Goal: Download file/media

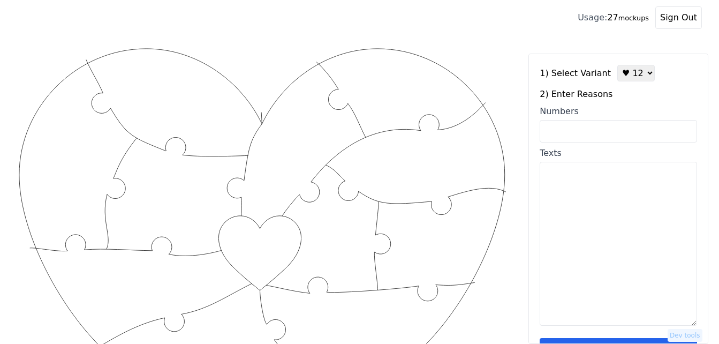
scroll to position [54, 0]
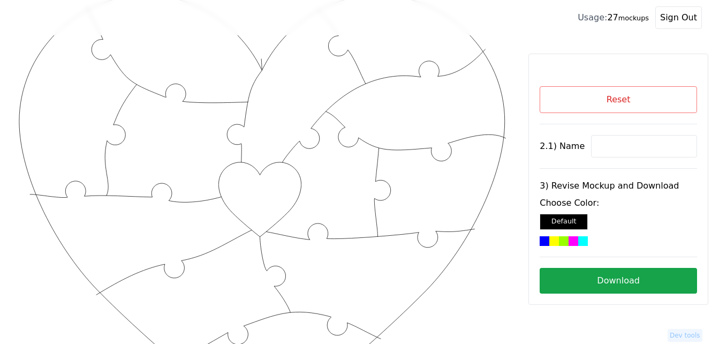
click at [627, 143] on input at bounding box center [644, 146] width 106 height 22
paste input "[PERSON_NAME]"
type input "[PERSON_NAME]"
click at [575, 240] on div at bounding box center [574, 241] width 10 height 10
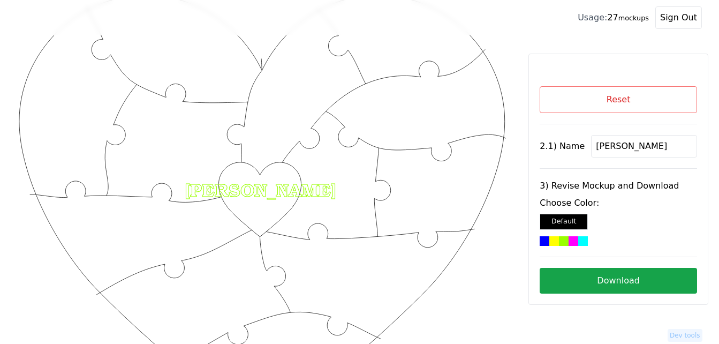
click at [595, 274] on button "Download" at bounding box center [618, 281] width 157 height 26
click at [608, 107] on button "Reset" at bounding box center [618, 99] width 157 height 27
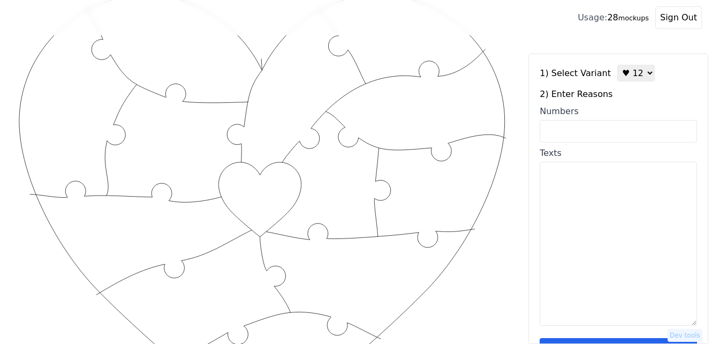
click at [587, 130] on input "Numbers" at bounding box center [618, 131] width 157 height 22
paste input "11,12,21,40,100, 25,37,53,55,93,19,97"
type input "11,12,21,40,100, 25,37,53,55,93,19,97"
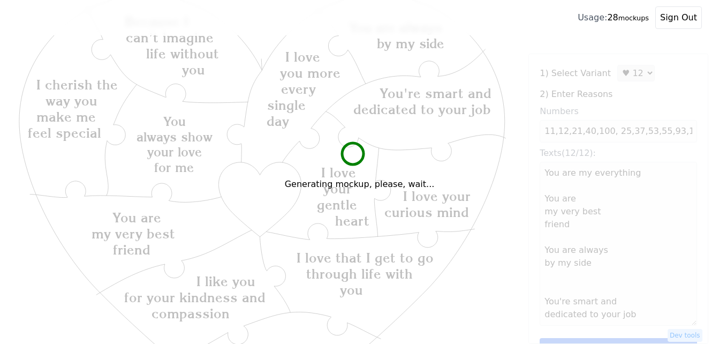
type textarea "You are my everything You are my very best friend You are always by my side You…"
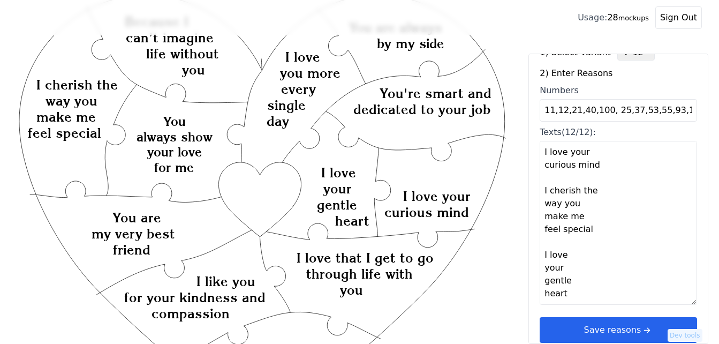
scroll to position [32, 0]
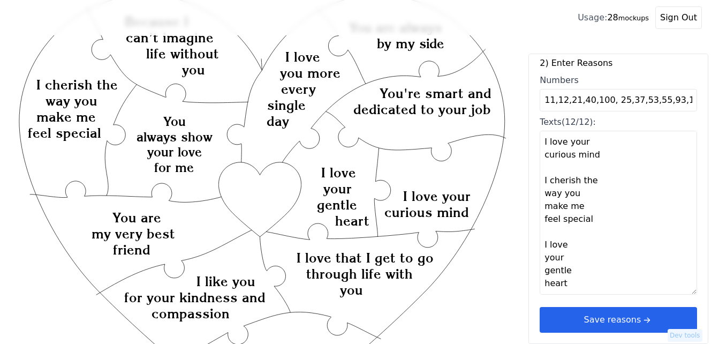
click at [612, 319] on button "Save reasons" at bounding box center [618, 320] width 157 height 26
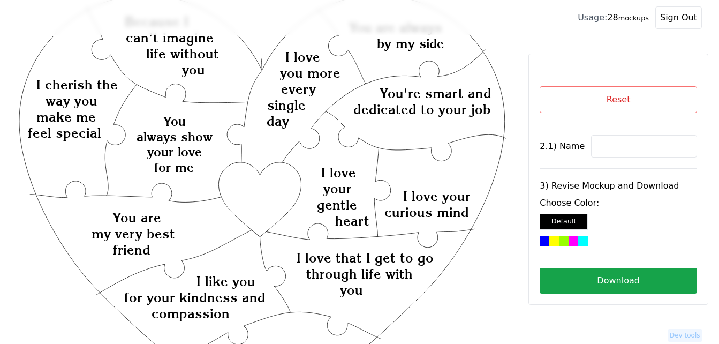
click at [625, 145] on input at bounding box center [644, 146] width 106 height 22
paste input "AC"
type input "AC"
click at [264, 191] on icon "Created with Snap Created with Snap Created with Snap I love that I get to go t…" at bounding box center [262, 350] width 490 height 714
click at [557, 238] on div at bounding box center [554, 241] width 10 height 10
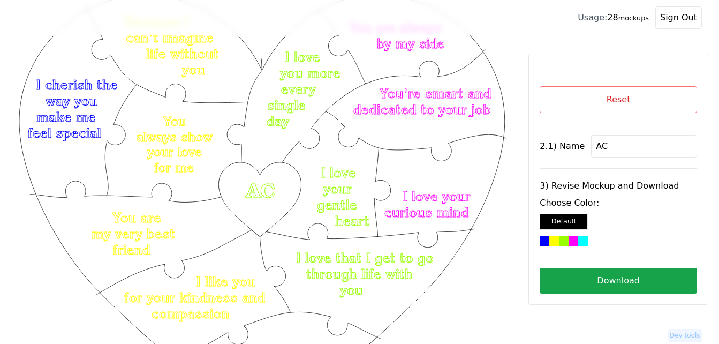
click at [628, 282] on button "Download" at bounding box center [618, 281] width 157 height 26
click at [675, 98] on button "Reset" at bounding box center [618, 99] width 157 height 27
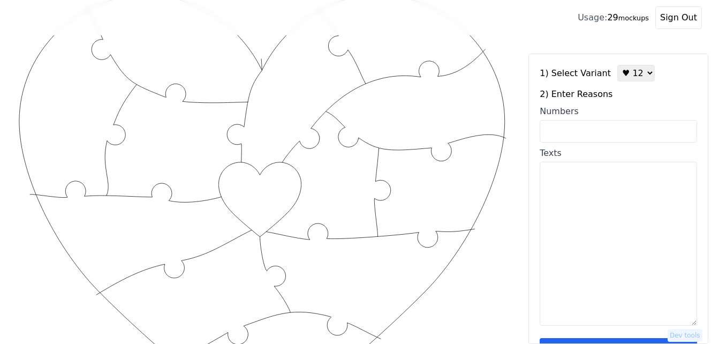
click at [589, 223] on textarea "Texts" at bounding box center [618, 244] width 157 height 164
paste textarea ", You're super hot! 2, You’re my calm in the chaos 3, You make ordinary moments…"
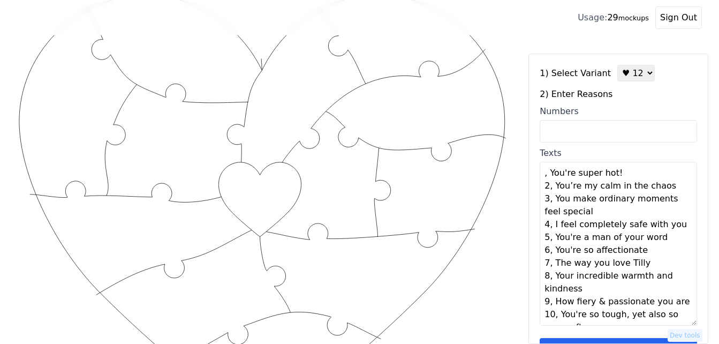
click at [625, 177] on textarea ", You're super hot! 2, You’re my calm in the chaos 3, You make ordinary moments…" at bounding box center [618, 244] width 157 height 164
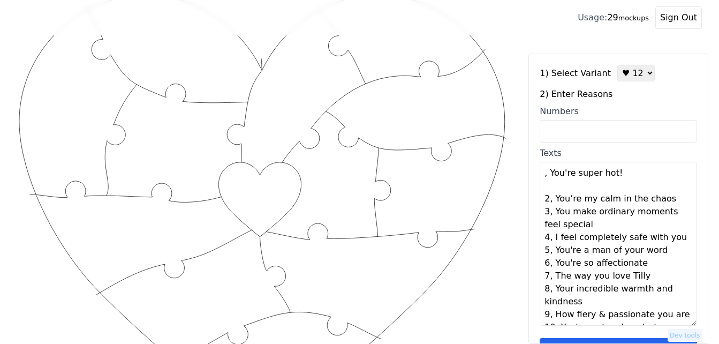
click at [672, 199] on textarea ", You're super hot! 2, You’re my calm in the chaos 3, You make ordinary moments…" at bounding box center [618, 244] width 157 height 164
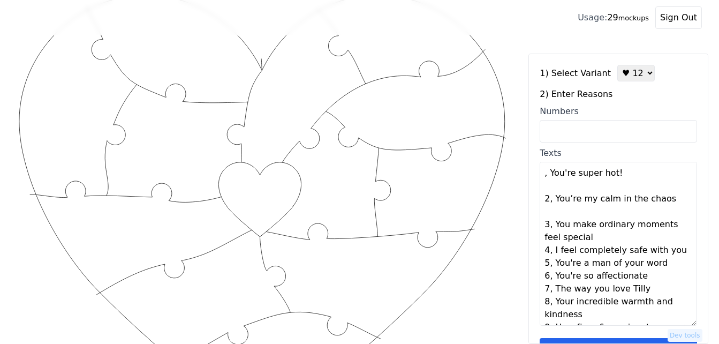
click at [619, 236] on textarea ", You're super hot! 2, You’re my calm in the chaos 3, You make ordinary moments…" at bounding box center [618, 244] width 157 height 164
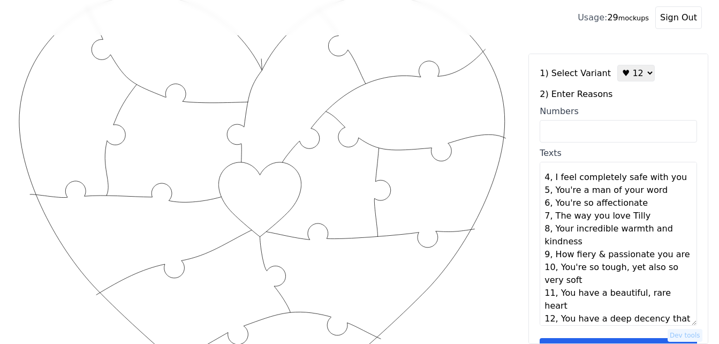
scroll to position [90, 0]
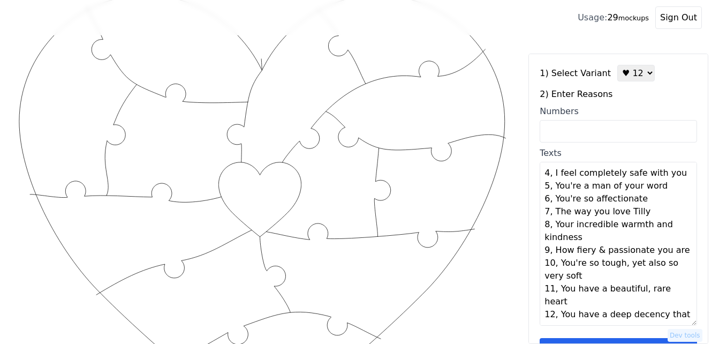
click at [669, 172] on textarea ", You're super hot! 2, You’re my calm in the chaos 3, You make ordinary moments…" at bounding box center [618, 244] width 157 height 164
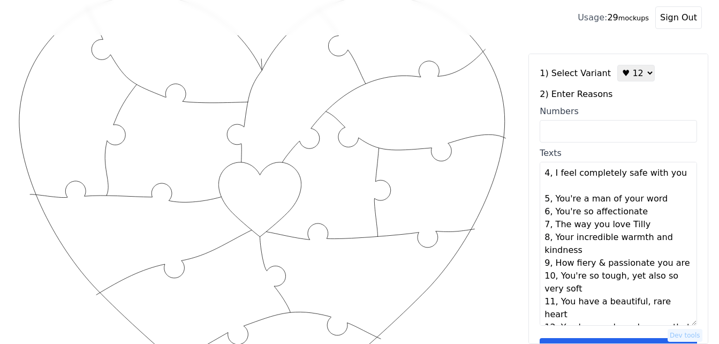
scroll to position [103, 0]
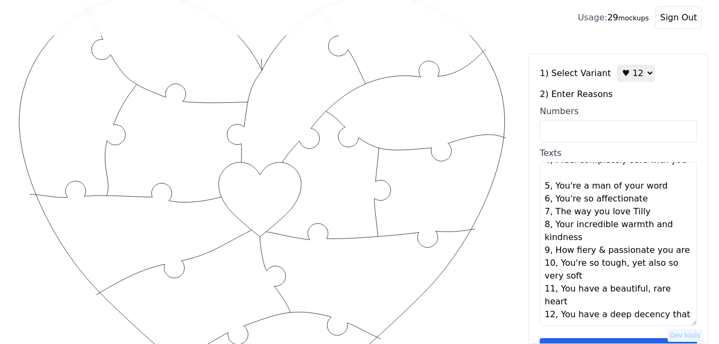
click at [667, 191] on textarea ", You're super hot! 2, You’re my calm in the chaos 3, You make ordinary moments…" at bounding box center [618, 244] width 157 height 164
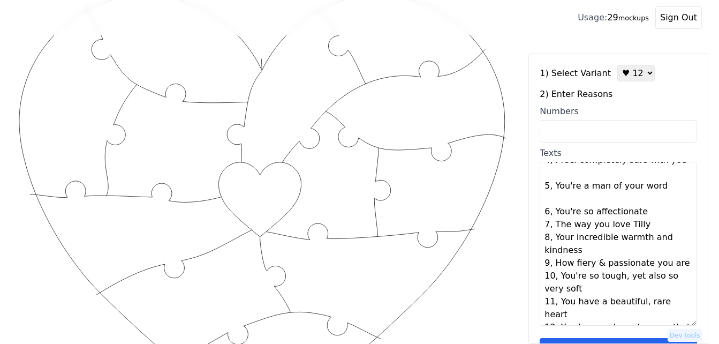
click at [648, 214] on textarea ", You're super hot! 2, You’re my calm in the chaos 3, You make ordinary moments…" at bounding box center [618, 244] width 157 height 164
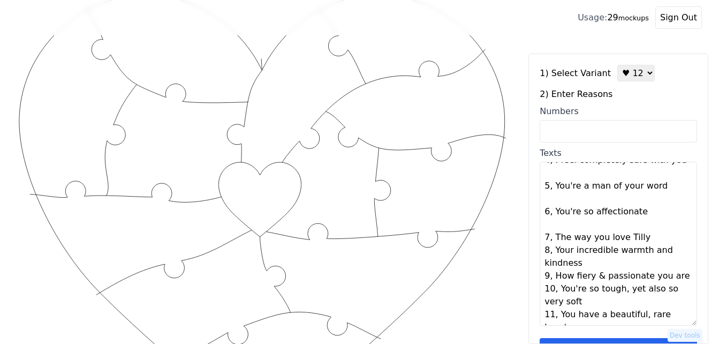
click at [649, 242] on textarea ", You're super hot! 2, You’re my calm in the chaos 3, You make ordinary moments…" at bounding box center [618, 244] width 157 height 164
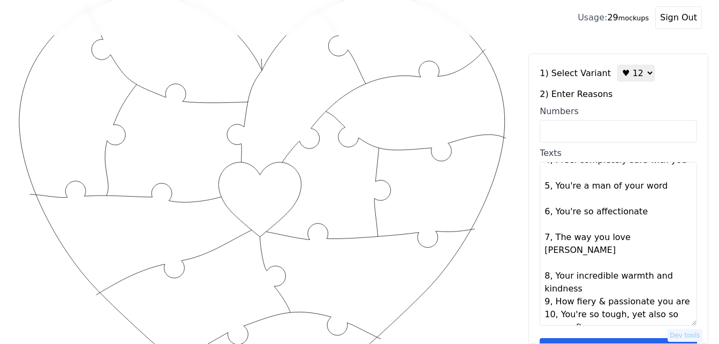
click at [620, 274] on textarea ", You're super hot! 2, You’re my calm in the chaos 3, You make ordinary moments…" at bounding box center [618, 244] width 157 height 164
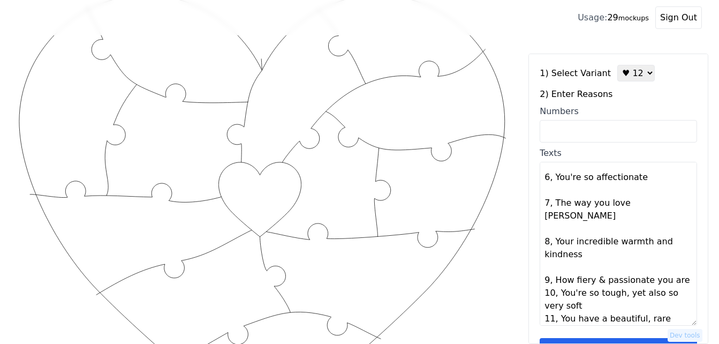
scroll to position [154, 0]
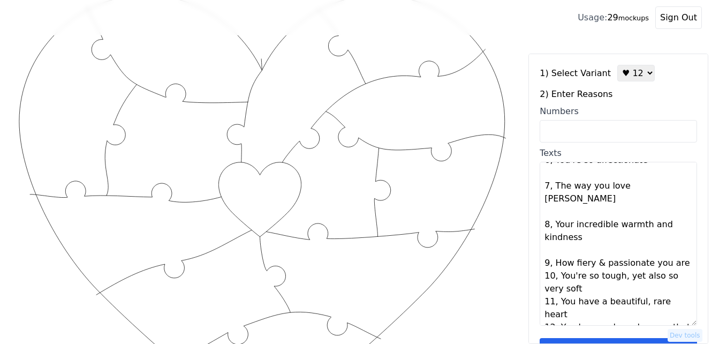
click at [671, 252] on textarea ", You're super hot! 2, You’re my calm in the chaos 3, You make ordinary moments…" at bounding box center [618, 244] width 157 height 164
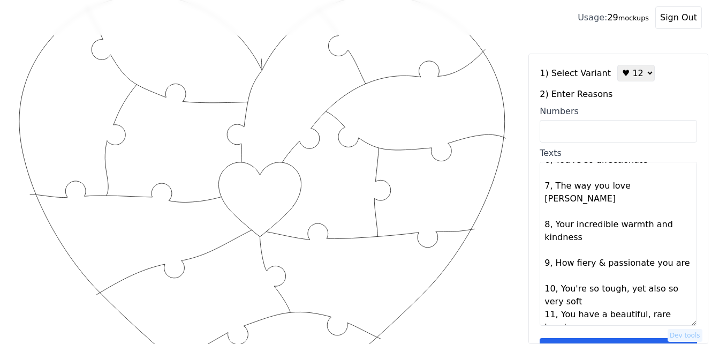
click at [621, 285] on textarea ", You're super hot! 2, You’re my calm in the chaos 3, You make ordinary moments…" at bounding box center [618, 244] width 157 height 164
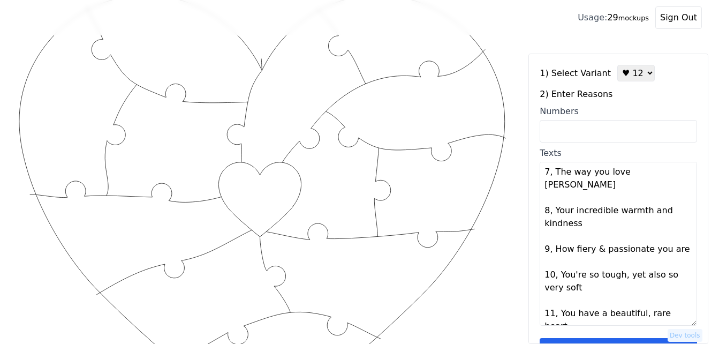
scroll to position [180, 0]
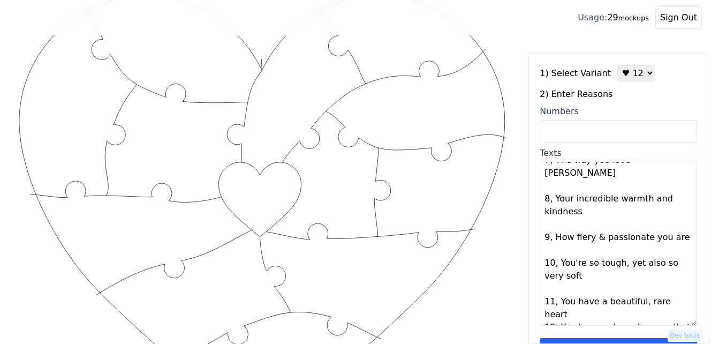
click at [677, 289] on textarea ", You're super hot! 2, You’re my calm in the chaos 3, You make ordinary moments…" at bounding box center [618, 244] width 157 height 164
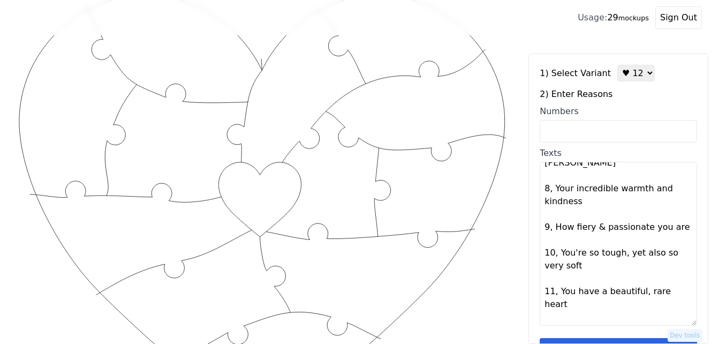
scroll to position [193, 0]
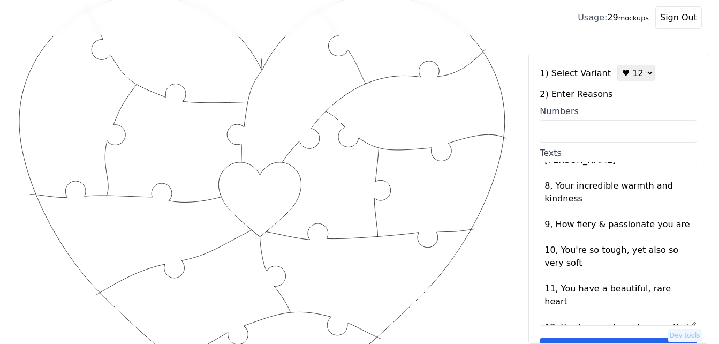
type textarea ", You're super hot! , You’re my calm in the chaos , You make ordinary moments f…"
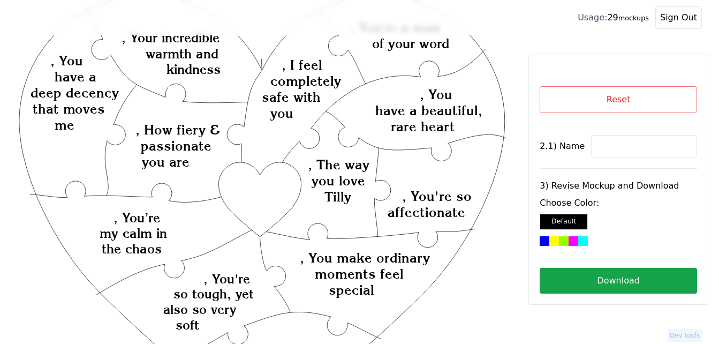
click at [635, 147] on input at bounding box center [644, 146] width 106 height 22
paste input "[PERSON_NAME]"
type input "[PERSON_NAME]"
click at [277, 190] on icon "Created with Snap Created with Snap Created with Snap , You make ordinary momen…" at bounding box center [262, 350] width 490 height 714
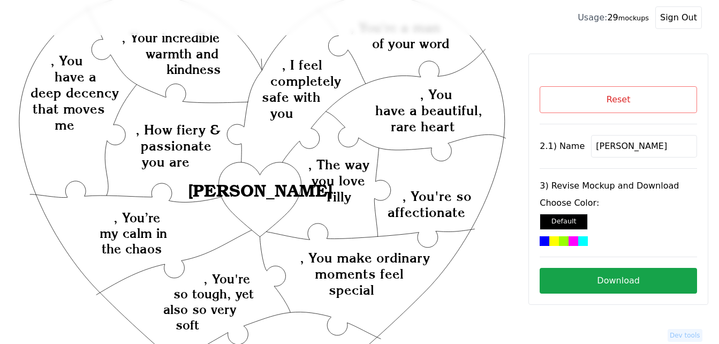
click at [596, 104] on button "Reset" at bounding box center [618, 99] width 157 height 27
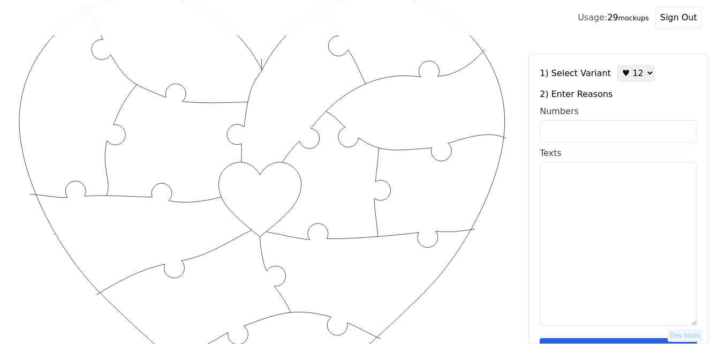
click at [584, 221] on textarea "Texts" at bounding box center [618, 244] width 157 height 164
paste textarea "1, You're super hot! 2, You’re my calm in the chaos 3, You make ordinary moment…"
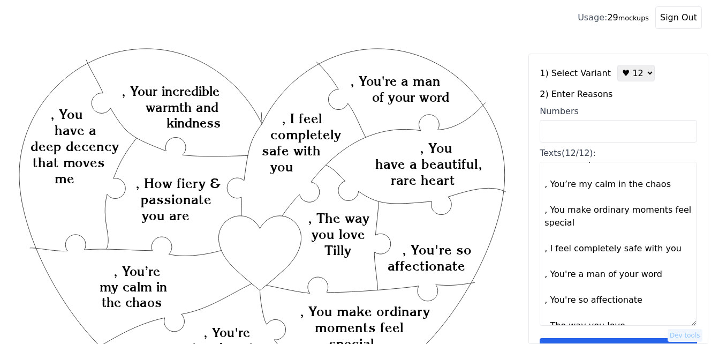
scroll to position [0, 0]
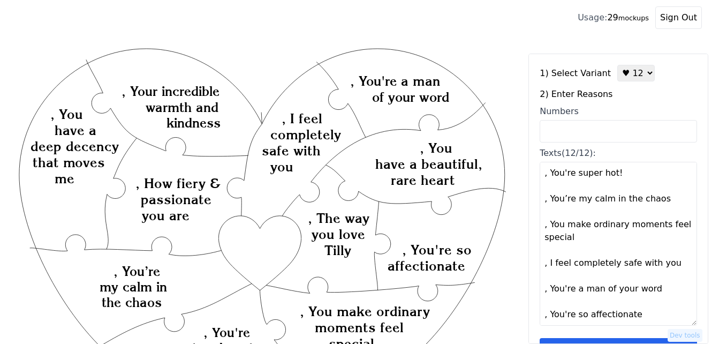
click at [546, 178] on textarea ", You're super hot! , You’re my calm in the chaos , You make ordinary moments f…" at bounding box center [618, 244] width 157 height 164
click at [547, 203] on textarea "You're super hot! , You’re my calm in the chaos , You make ordinary moments fee…" at bounding box center [618, 244] width 157 height 164
click at [547, 227] on textarea "You're super hot! You’re my calm in the chaos , You make ordinary moments feel …" at bounding box center [618, 244] width 157 height 164
click at [547, 266] on textarea "You're super hot! You’re my calm in the chaos You make ordinary moments feel sp…" at bounding box center [618, 244] width 157 height 164
click at [547, 292] on textarea "You're super hot! You’re my calm in the chaos You make ordinary moments feel sp…" at bounding box center [618, 244] width 157 height 164
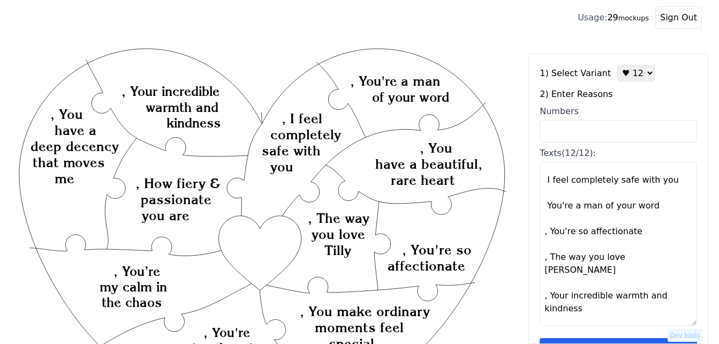
scroll to position [107, 0]
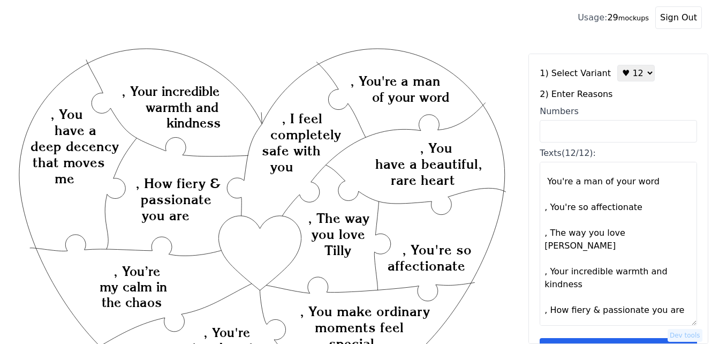
click at [546, 211] on textarea "You're super hot! You’re my calm in the chaos You make ordinary moments feel sp…" at bounding box center [618, 244] width 157 height 164
click at [546, 236] on textarea "You're super hot! You’re my calm in the chaos You make ordinary moments feel sp…" at bounding box center [618, 244] width 157 height 164
click at [546, 260] on textarea "You're super hot! You’re my calm in the chaos You make ordinary moments feel sp…" at bounding box center [618, 244] width 157 height 164
click at [547, 300] on textarea "You're super hot! You’re my calm in the chaos You make ordinary moments feel sp…" at bounding box center [618, 244] width 157 height 164
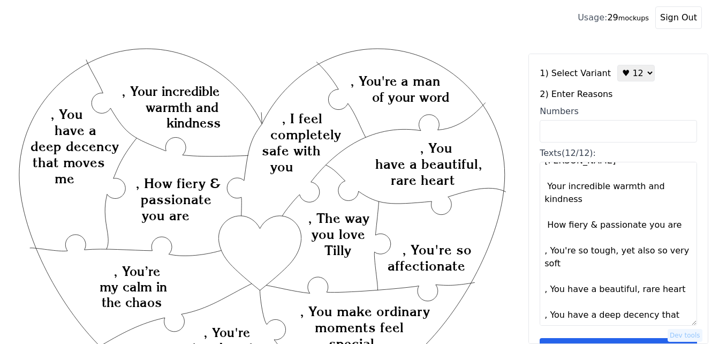
scroll to position [193, 0]
click at [546, 243] on textarea "You're super hot! You’re my calm in the chaos You make ordinary moments feel sp…" at bounding box center [618, 244] width 157 height 164
click at [546, 278] on textarea "You're super hot! You’re my calm in the chaos You make ordinary moments feel sp…" at bounding box center [618, 244] width 157 height 164
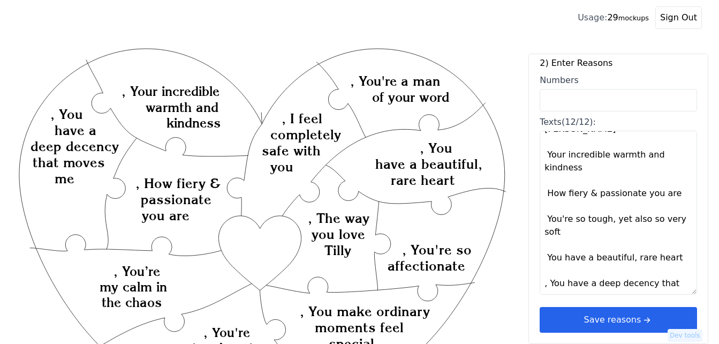
click at [548, 272] on textarea "You're super hot! You’re my calm in the chaos You make ordinary moments feel sp…" at bounding box center [618, 213] width 157 height 164
click at [546, 273] on textarea "You're super hot! You’re my calm in the chaos You make ordinary moments feel sp…" at bounding box center [618, 213] width 157 height 164
type textarea "You're super hot! You’re my calm in the chaos You make ordinary moments feel sp…"
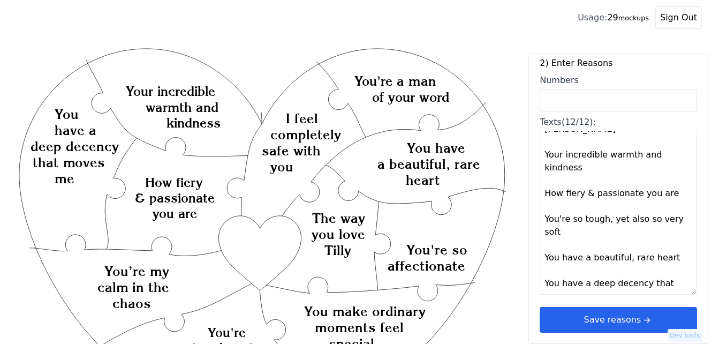
click at [579, 326] on button "Save reasons" at bounding box center [618, 320] width 157 height 26
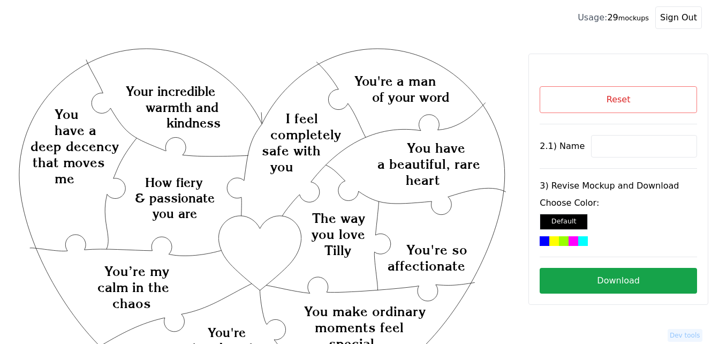
click at [632, 143] on input at bounding box center [644, 146] width 106 height 22
paste input "[PERSON_NAME]"
type input "[PERSON_NAME]"
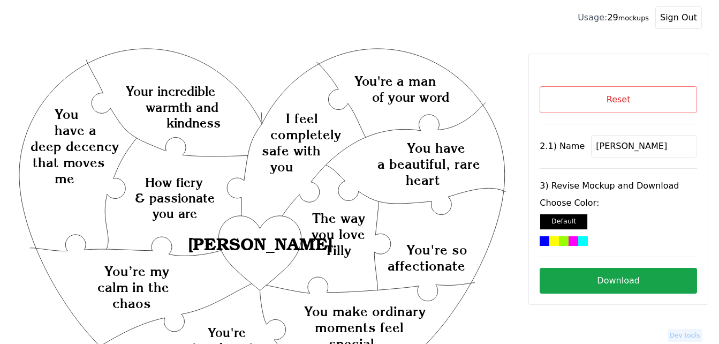
click at [555, 240] on div at bounding box center [554, 241] width 10 height 10
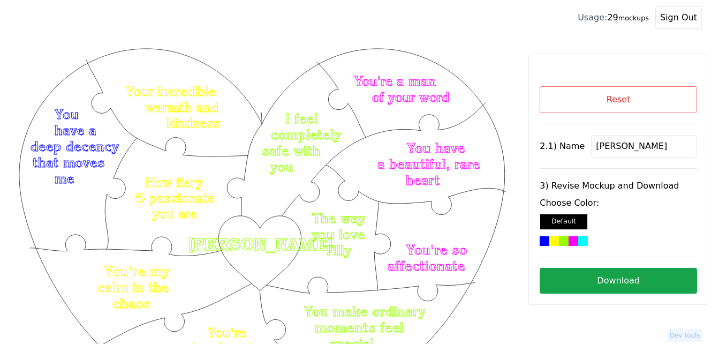
click at [635, 280] on button "Download" at bounding box center [618, 281] width 157 height 26
click at [652, 102] on button "Reset" at bounding box center [618, 99] width 157 height 27
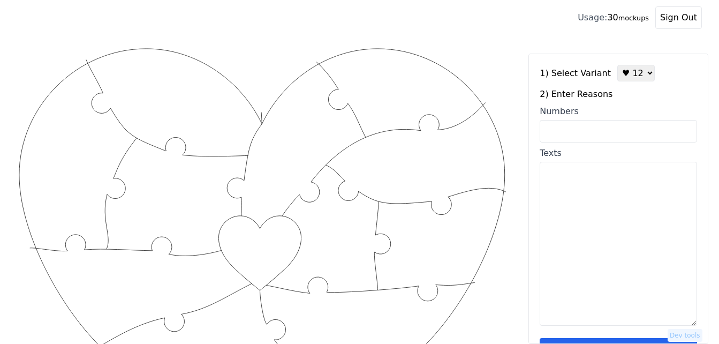
click at [564, 249] on textarea "Texts" at bounding box center [618, 244] width 157 height 164
paste textarea "1. You are so kind 2. You are so patient 3. You are so good at showing you love…"
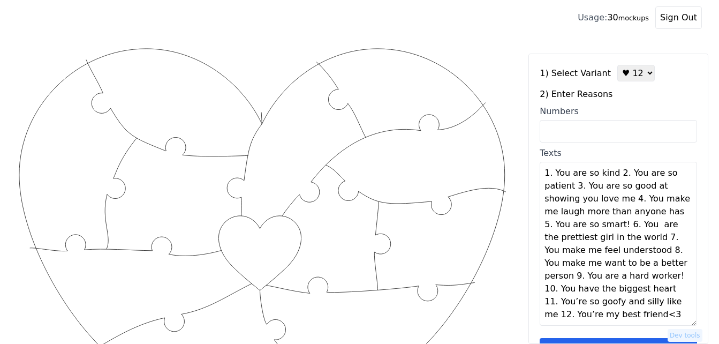
click at [611, 173] on textarea "1. You are so kind 2. You are so patient 3. You are so good at showing you love…" at bounding box center [618, 244] width 157 height 164
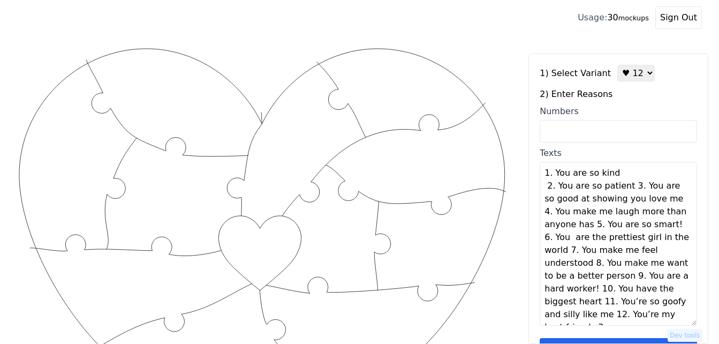
click at [619, 175] on textarea "1. You are so kind 2. You are so patient 3. You are so good at showing you love…" at bounding box center [618, 244] width 157 height 164
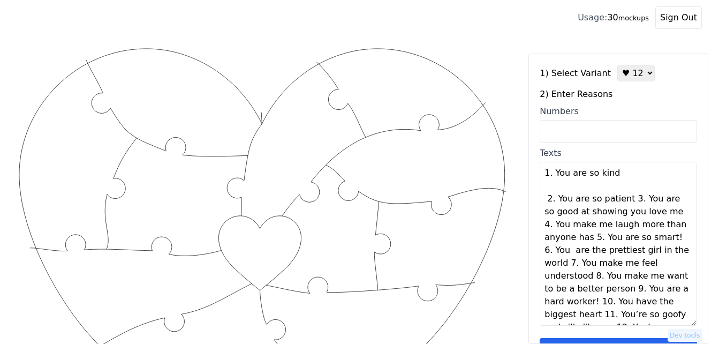
click at [625, 201] on textarea "1. You are so kind 2. You are so patient 3. You are so good at showing you love…" at bounding box center [618, 244] width 157 height 164
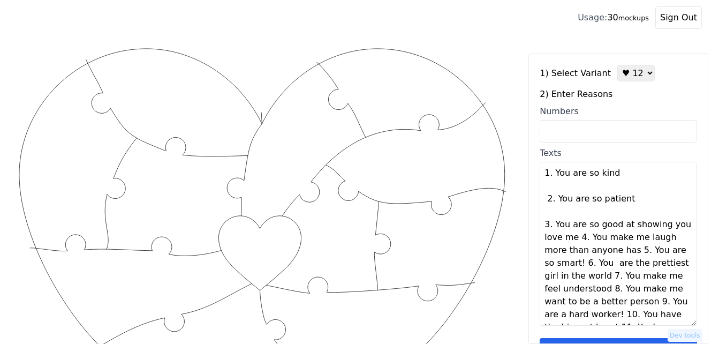
click at [628, 201] on textarea "1. You are so kind 2. You are so patient 3. You are so good at showing you love…" at bounding box center [618, 244] width 157 height 164
click at [575, 240] on textarea "1. You are so kind 2. You are so patient 3. You are so good at showing you love…" at bounding box center [618, 244] width 157 height 164
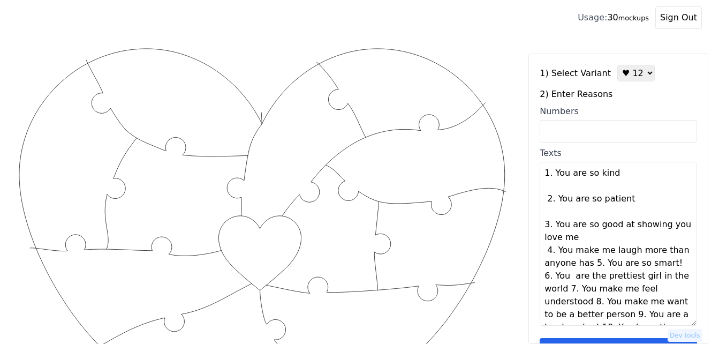
click at [589, 267] on textarea "1. You are so kind 2. You are so patient 3. You are so good at showing you love…" at bounding box center [618, 244] width 157 height 164
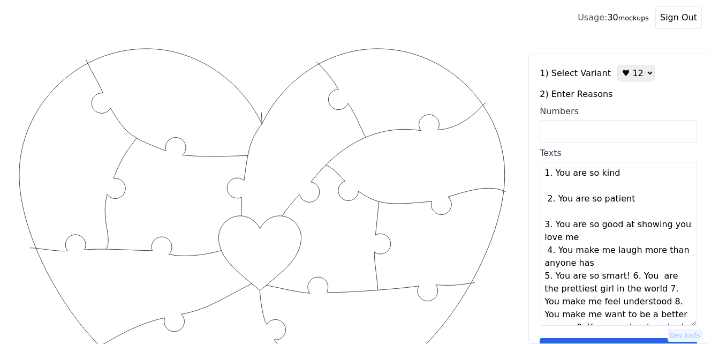
click at [619, 278] on textarea "1. You are so kind 2. You are so patient 3. You are so good at showing you love…" at bounding box center [618, 244] width 157 height 164
click at [566, 302] on textarea "1. You are so kind 2. You are so patient 3. You are so good at showing you love…" at bounding box center [618, 244] width 157 height 164
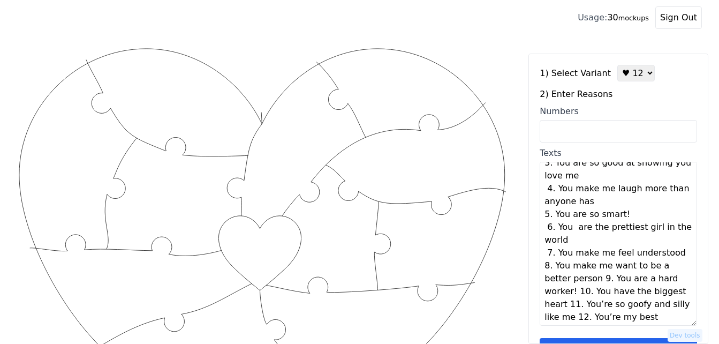
scroll to position [77, 0]
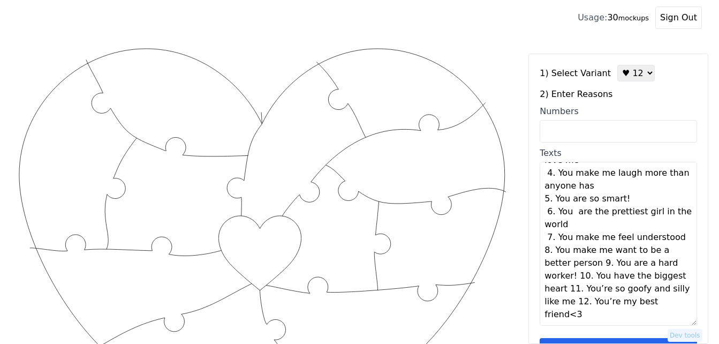
click at [596, 263] on textarea "1. You are so kind 2. You are so patient 3. You are so good at showing you love…" at bounding box center [618, 244] width 157 height 164
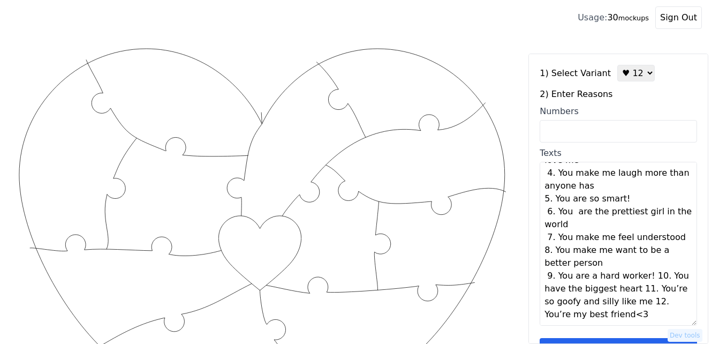
click at [644, 277] on textarea "1. You are so kind 2. You are so patient 3. You are so good at showing you love…" at bounding box center [618, 244] width 157 height 164
click at [660, 288] on textarea "1. You are so kind 2. You are so patient 3. You are so good at showing you love…" at bounding box center [618, 244] width 157 height 164
click at [558, 315] on textarea "1. You are so kind 2. You are so patient 3. You are so good at showing you love…" at bounding box center [618, 244] width 157 height 164
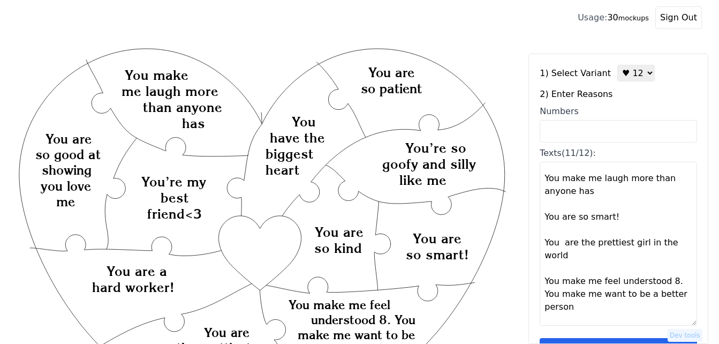
click at [660, 283] on textarea "You are so kind You are so patient You are so good at showing you love me You m…" at bounding box center [618, 244] width 157 height 164
click at [668, 283] on textarea "You are so kind You are so patient You are so good at showing you love me You m…" at bounding box center [618, 244] width 157 height 164
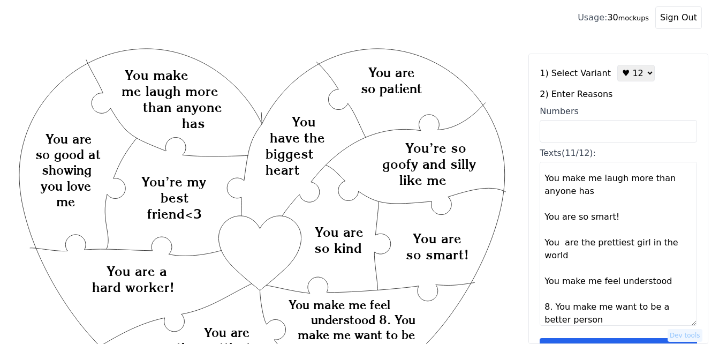
type textarea "You are so kind You are so patient You are so good at showing you love me You m…"
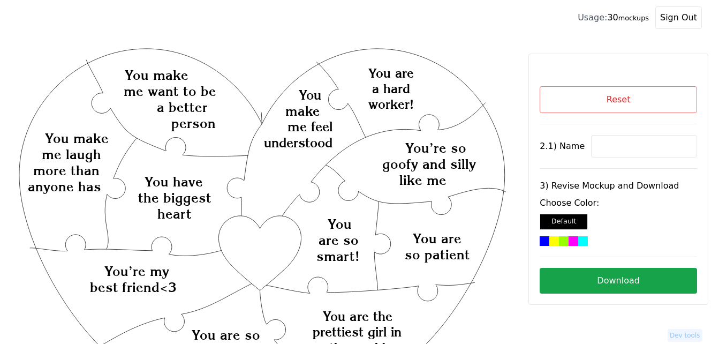
click at [605, 143] on input at bounding box center [644, 146] width 106 height 22
paste input "Lauryn"
type input "Lauryn"
click at [556, 239] on div at bounding box center [554, 241] width 10 height 10
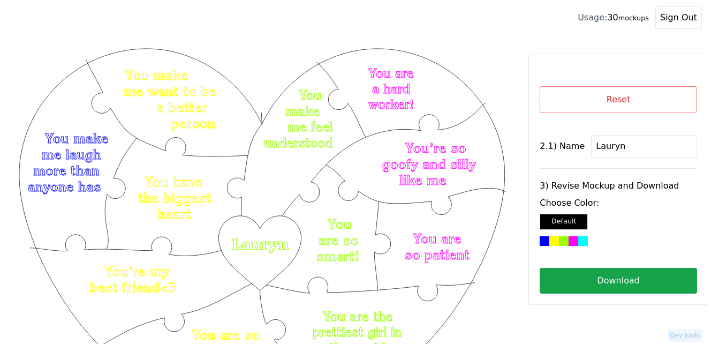
click at [604, 278] on button "Download" at bounding box center [618, 281] width 157 height 26
click at [599, 95] on button "Reset" at bounding box center [618, 99] width 157 height 27
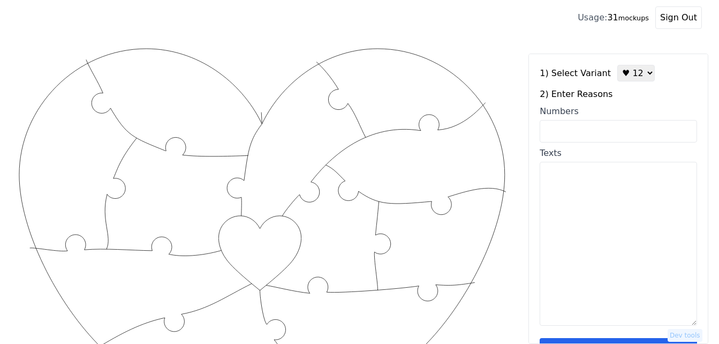
click at [620, 74] on select "♥ 12 ♥ 18 ♥ 28 ♥ 40 ♥ 50 ♥ 60 ♥ 70" at bounding box center [635, 73] width 37 height 17
select select "2"
click at [617, 65] on select "♥ 12 ♥ 18 ♥ 28 ♥ 40 ♥ 50 ♥ 60 ♥ 70" at bounding box center [635, 73] width 37 height 17
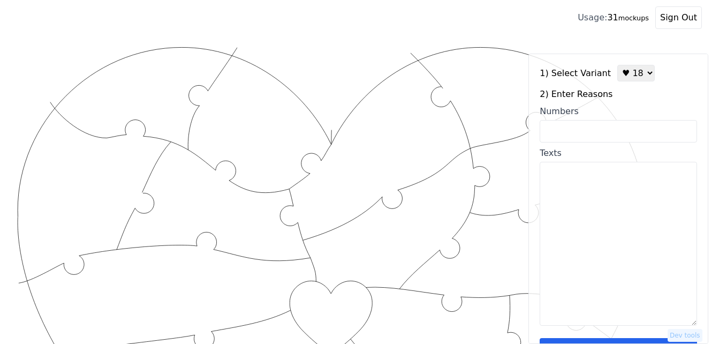
click at [619, 130] on input "Numbers" at bounding box center [618, 131] width 157 height 22
paste input "41, 31, 12, 34, 15, 48, 29, 85, 56, 66, 87, 78, 58, 79, 89, 70, 100, 50"
type input "41, 31, 12, 34, 15, 48, 29, 85, 56, 66, 87, 78, 58, 79, 89, 70, 100, 50"
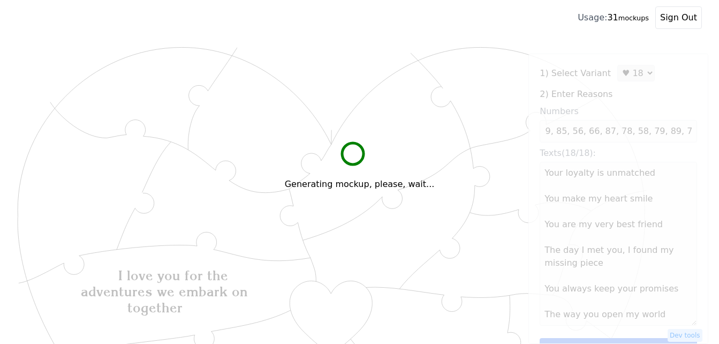
scroll to position [0, 0]
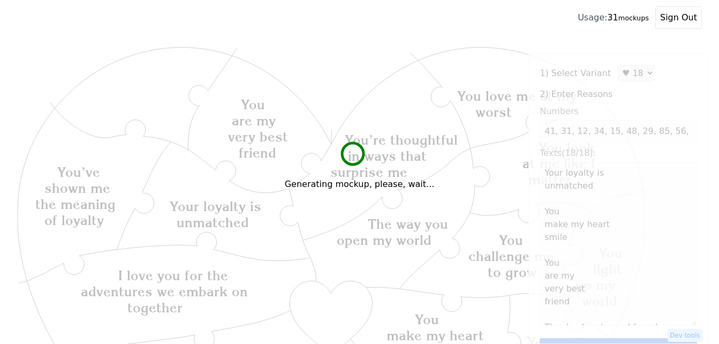
type textarea "Your loyalty is unmatched You make my heart smile You are my very best friend T…"
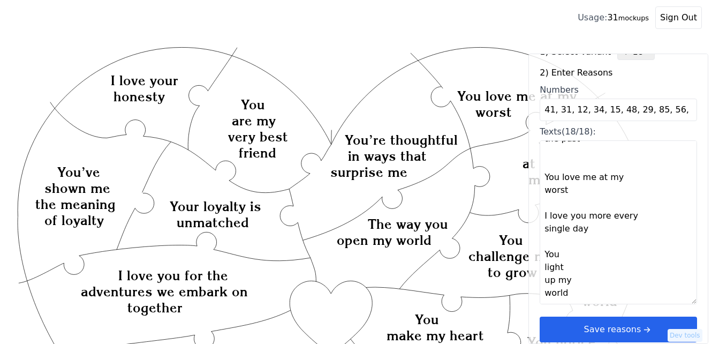
scroll to position [32, 0]
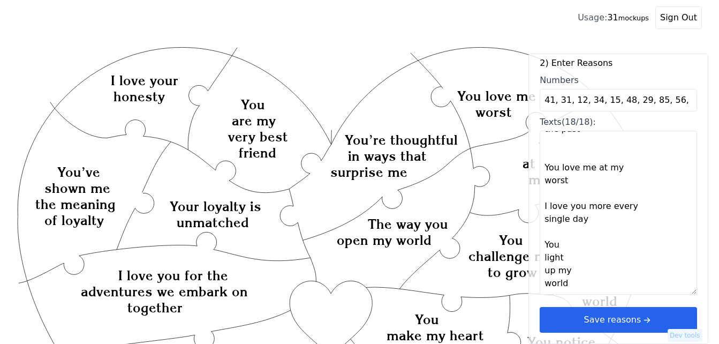
drag, startPoint x: 615, startPoint y: 317, endPoint x: 609, endPoint y: 310, distance: 9.1
click at [616, 317] on button "Save reasons" at bounding box center [618, 320] width 157 height 26
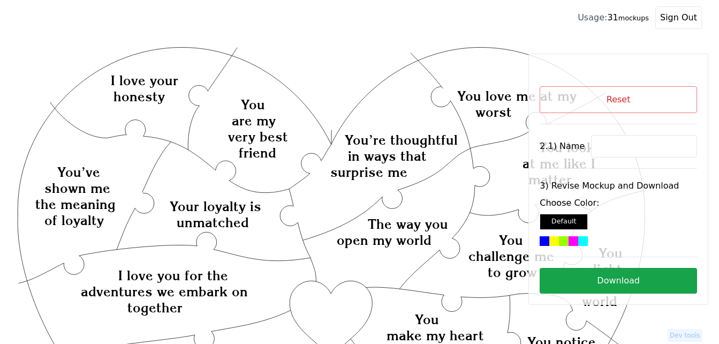
click at [631, 147] on input at bounding box center [644, 146] width 106 height 22
paste input "Melie"
type input "Melie"
click at [584, 238] on div at bounding box center [583, 241] width 10 height 10
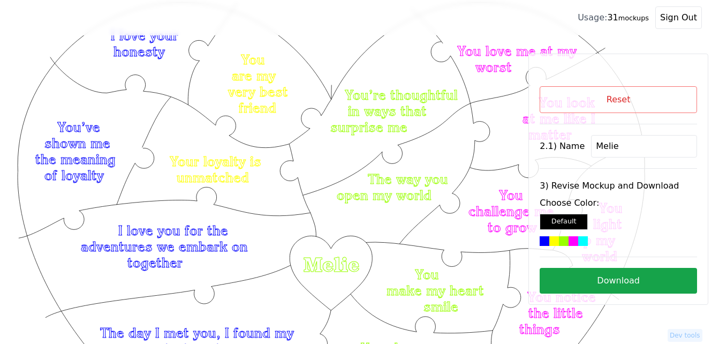
scroll to position [107, 0]
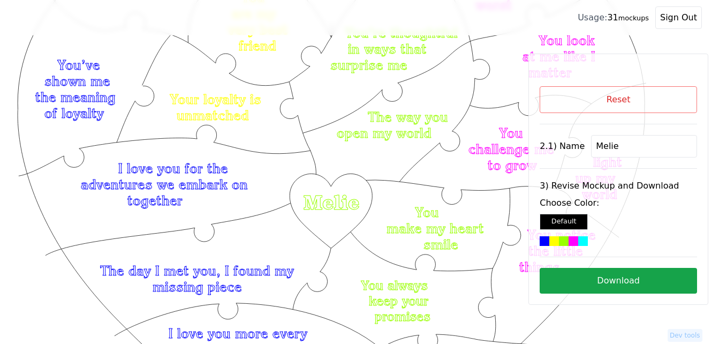
click at [606, 283] on button "Download" at bounding box center [618, 281] width 157 height 26
click at [604, 103] on button "Reset" at bounding box center [618, 99] width 157 height 27
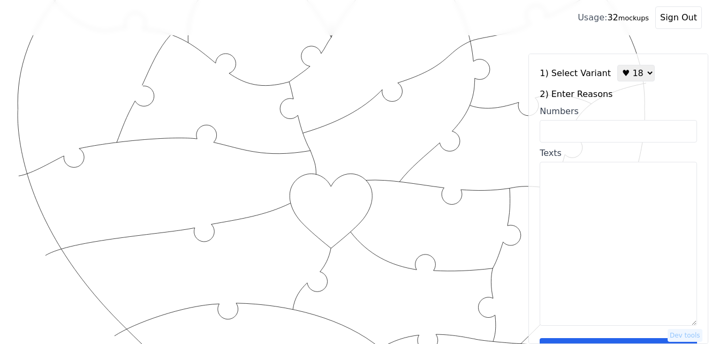
click at [619, 78] on select "♥ 12 ♥ 18 ♥ 28 ♥ 40 ♥ 50 ♥ 60 ♥ 70" at bounding box center [635, 73] width 37 height 17
select select "1"
click at [617, 65] on select "♥ 12 ♥ 18 ♥ 28 ♥ 40 ♥ 50 ♥ 60 ♥ 70" at bounding box center [635, 73] width 37 height 17
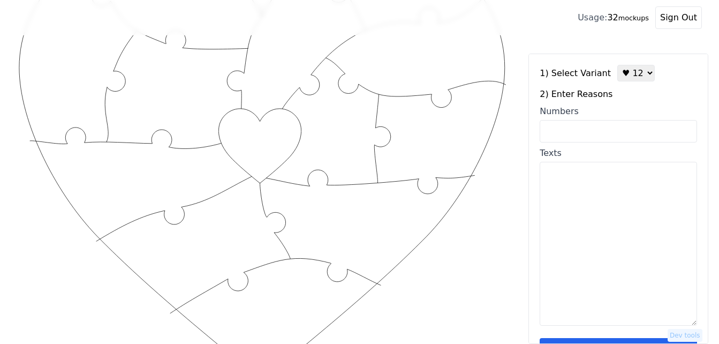
click at [578, 219] on textarea "Texts" at bounding box center [618, 244] width 157 height 164
paste textarea "You are beautiful, You make great food, You love me so much, You bring out the …"
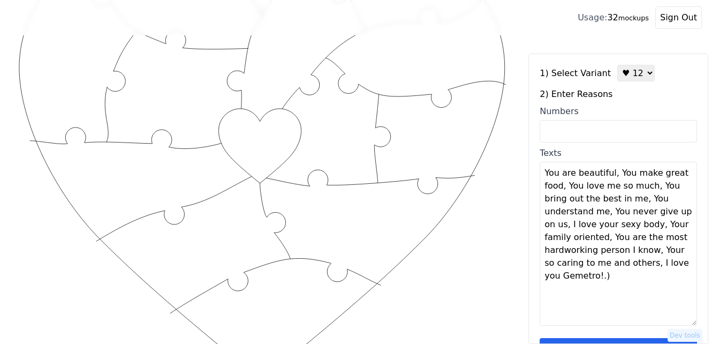
click at [610, 171] on textarea "You are beautiful, You make great food, You love me so much, You bring out the …" at bounding box center [618, 244] width 157 height 164
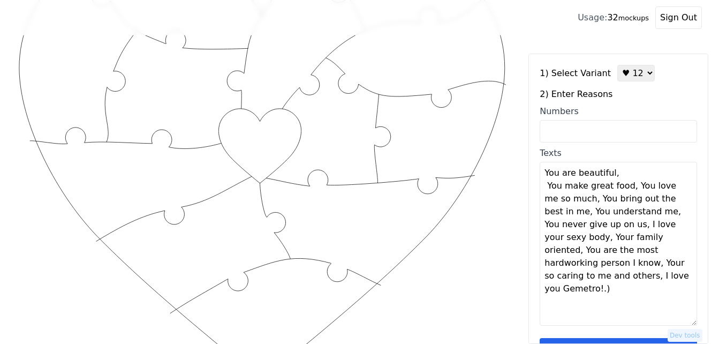
click at [619, 178] on textarea "You are beautiful, You make great food, You love me so much, You bring out the …" at bounding box center [618, 244] width 157 height 164
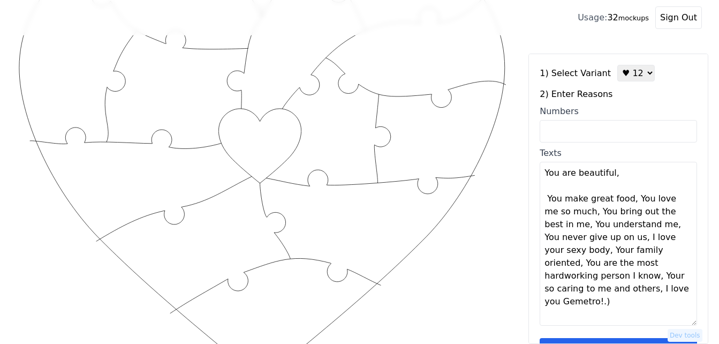
click at [628, 201] on textarea "You are beautiful, You make great food, You love me so much, You bring out the …" at bounding box center [618, 244] width 157 height 164
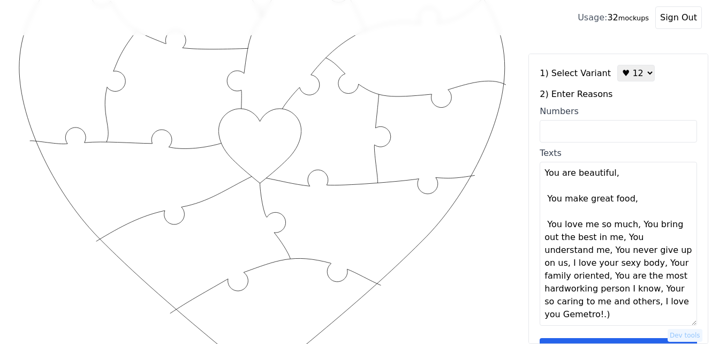
click at [631, 200] on textarea "You are beautiful, You make great food, You love me so much, You bring out the …" at bounding box center [618, 244] width 157 height 164
click at [631, 227] on textarea "You are beautiful, You make great food, You love me so much, You bring out the …" at bounding box center [618, 244] width 157 height 164
click at [655, 239] on textarea "You are beautiful, You make great food, You love me so much, You bring out the …" at bounding box center [618, 244] width 157 height 164
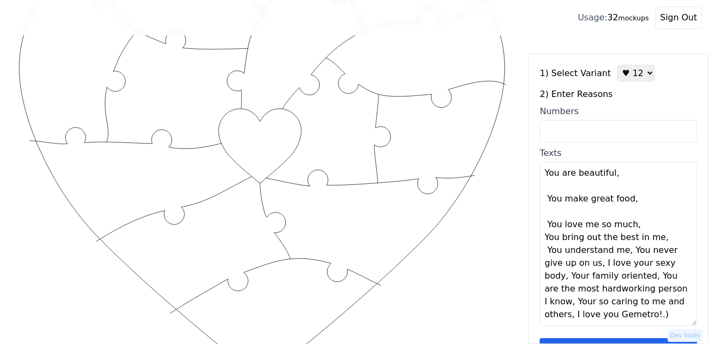
click at [639, 225] on textarea "You are beautiful, You make great food, You love me so much, You bring out the …" at bounding box center [618, 244] width 157 height 164
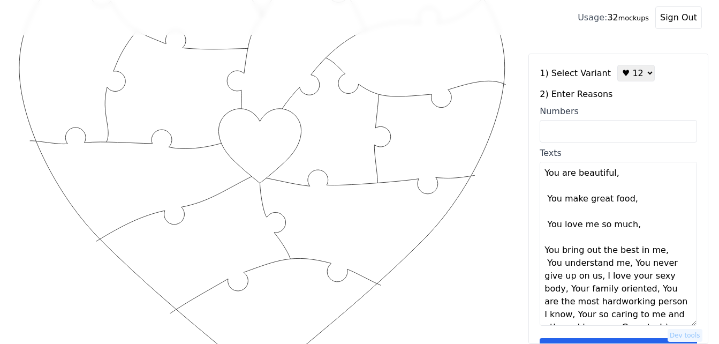
click at [659, 251] on textarea "You are beautiful, You make great food, You love me so much, You bring out the …" at bounding box center [618, 244] width 157 height 164
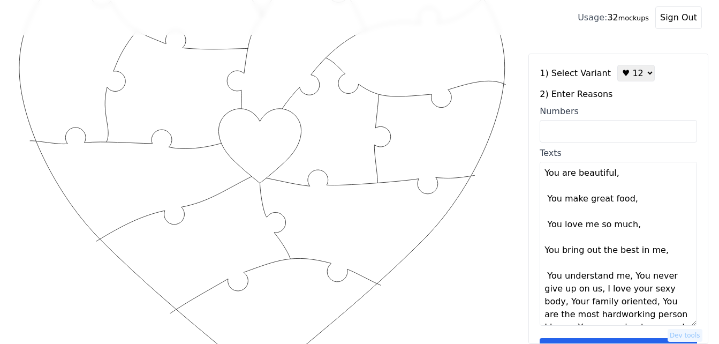
click at [623, 278] on textarea "You are beautiful, You make great food, You love me so much, You bring out the …" at bounding box center [618, 244] width 157 height 164
click at [627, 277] on textarea "You are beautiful, You make great food, You love me so much, You bring out the …" at bounding box center [618, 244] width 157 height 164
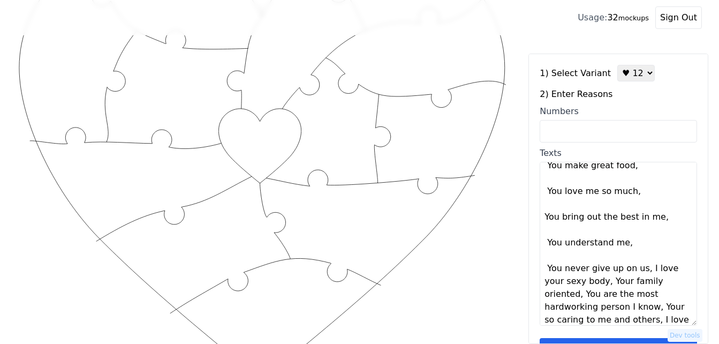
scroll to position [51, 0]
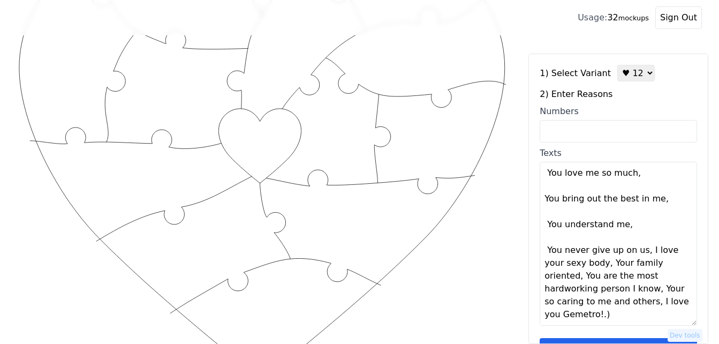
click at [640, 253] on textarea "You are beautiful, You make great food, You love me so much, You bring out the …" at bounding box center [618, 244] width 157 height 164
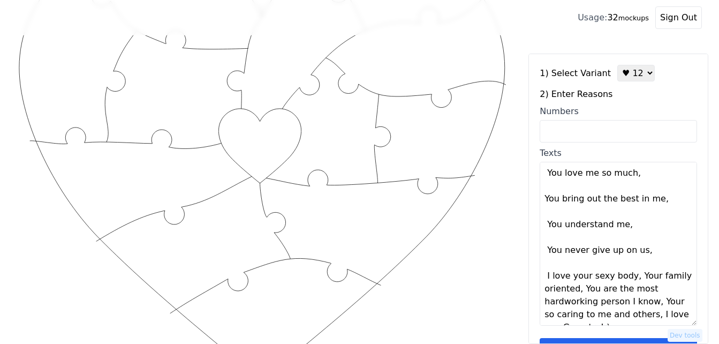
click at [640, 253] on textarea "You are beautiful, You make great food, You love me so much, You bring out the …" at bounding box center [618, 244] width 157 height 164
click at [628, 281] on textarea "You are beautiful, You make great food, You love me so much, You bring out the …" at bounding box center [618, 244] width 157 height 164
click at [631, 279] on textarea "You are beautiful, You make great food, You love me so much, You bring out the …" at bounding box center [618, 244] width 157 height 164
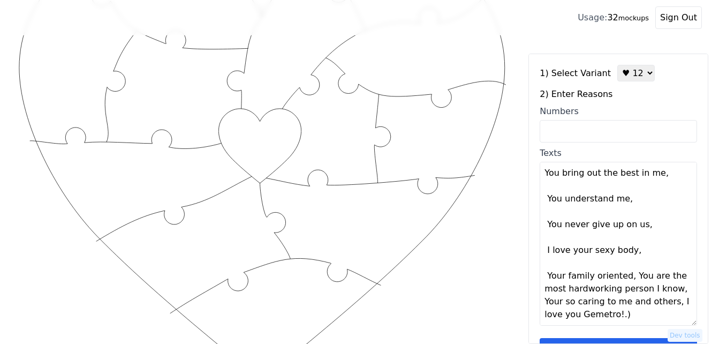
click at [625, 278] on textarea "You are beautiful, You make great food, You love me so much, You bring out the …" at bounding box center [618, 244] width 157 height 164
click at [626, 278] on textarea "You are beautiful, You make great food, You love me so much, You bring out the …" at bounding box center [618, 244] width 157 height 164
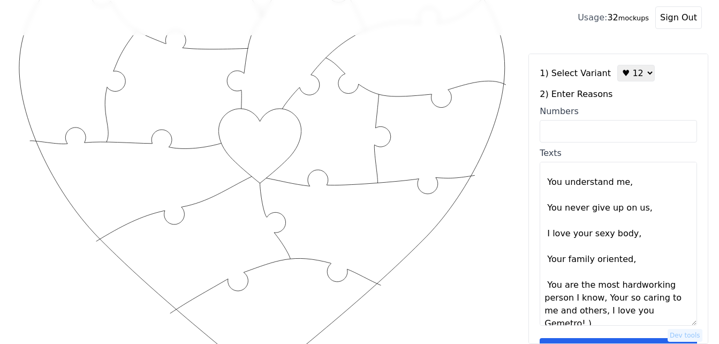
scroll to position [103, 0]
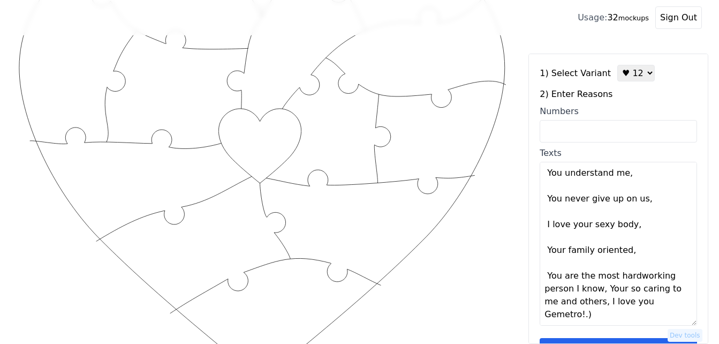
click at [600, 291] on textarea "You are beautiful, You make great food, You love me so much, You bring out the …" at bounding box center [618, 244] width 157 height 164
click at [601, 291] on textarea "You are beautiful, You make great food, You love me so much, You bring out the …" at bounding box center [618, 244] width 157 height 164
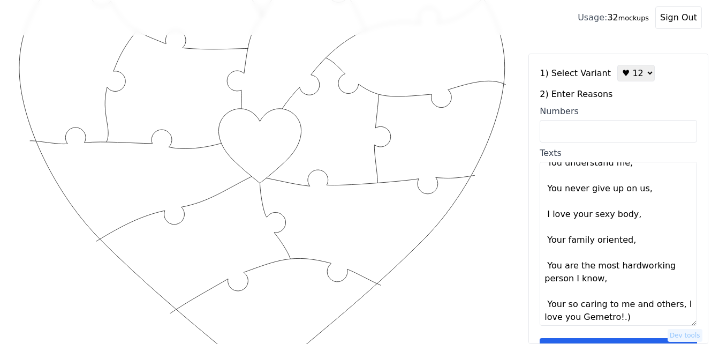
scroll to position [116, 0]
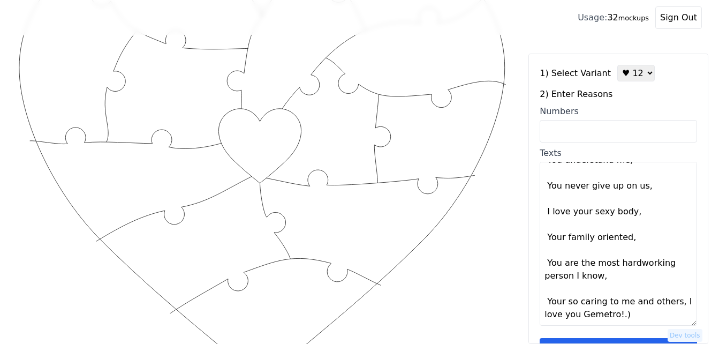
click at [670, 304] on textarea "You are beautiful, You make great food, You love me so much, You bring out the …" at bounding box center [618, 244] width 157 height 164
type textarea "You are beautiful You make great food You love me so much You bring out the bes…"
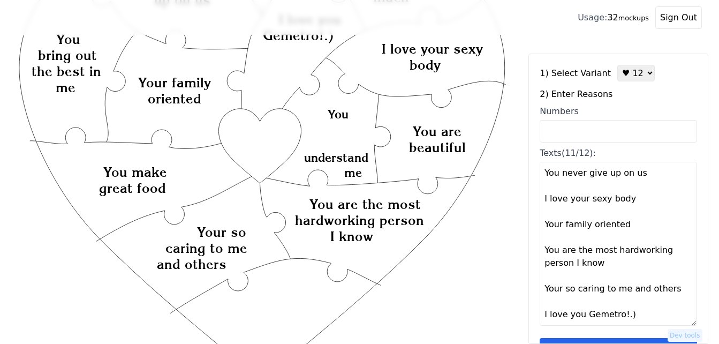
scroll to position [32, 0]
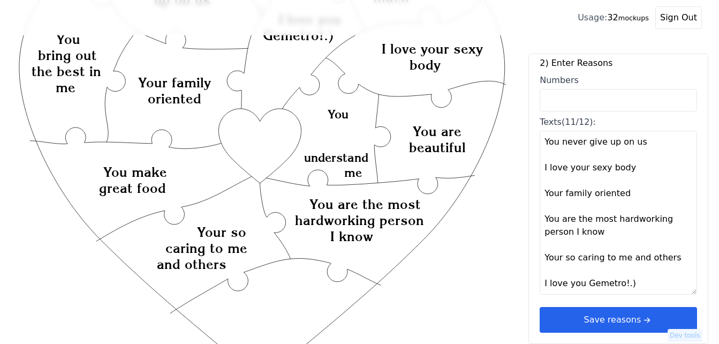
drag, startPoint x: 542, startPoint y: 173, endPoint x: 643, endPoint y: 304, distance: 165.6
click at [643, 304] on div "1) Select Variant ♥ 12 ♥ 18 ♥ 28 ♥ 40 ♥ 50 ♥ 60 ♥ 70 2) Enter Reasons Numbers T…" at bounding box center [618, 183] width 157 height 299
click at [470, 294] on icon "Created with Snap Created with Snap Created with Snap You are the most hardwork…" at bounding box center [262, 296] width 490 height 714
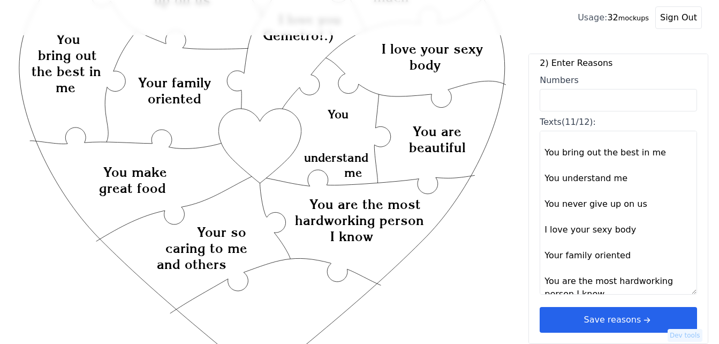
scroll to position [0, 0]
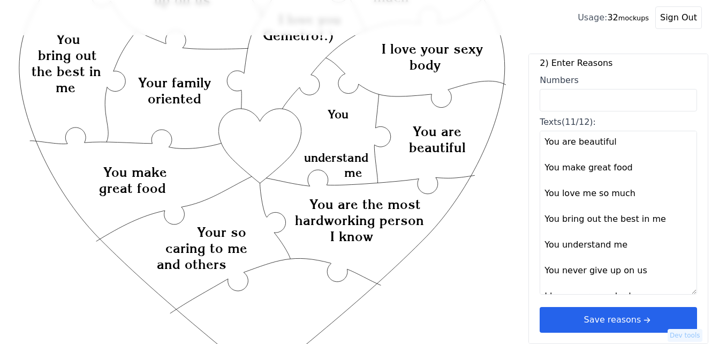
drag, startPoint x: 629, startPoint y: 284, endPoint x: 540, endPoint y: 131, distance: 176.6
click at [540, 131] on textarea "You are beautiful You make great food You love me so much You bring out the bes…" at bounding box center [618, 213] width 157 height 164
click at [603, 91] on input "Numbers" at bounding box center [618, 100] width 157 height 22
type input "2"
type textarea "You are beautiful"
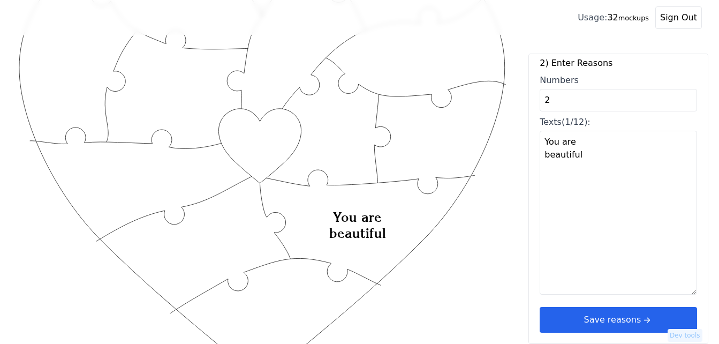
click at [559, 99] on input "2" at bounding box center [618, 100] width 157 height 22
type input "1"
click at [551, 186] on textarea "I love your snuggles" at bounding box center [618, 213] width 157 height 164
paste textarea "You are beautiful You make great food You love me so much You bring out the bes…"
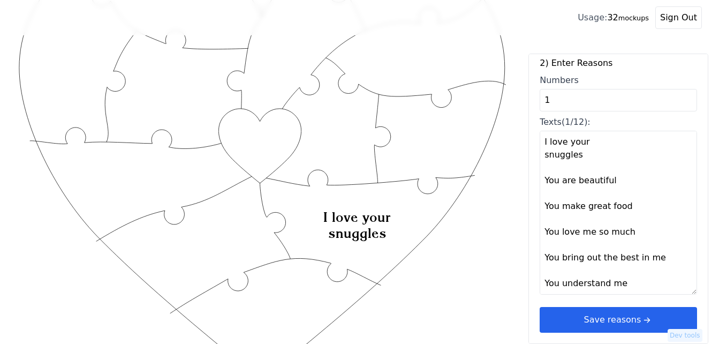
scroll to position [162, 0]
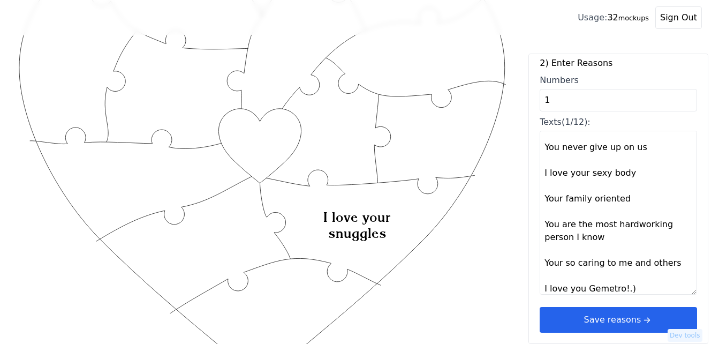
type textarea "I love your snuggles You are beautiful You make great food You love me so much …"
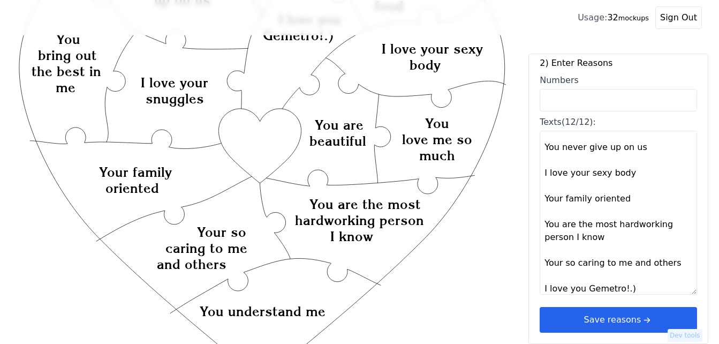
click at [588, 316] on button "Save reasons" at bounding box center [618, 320] width 157 height 26
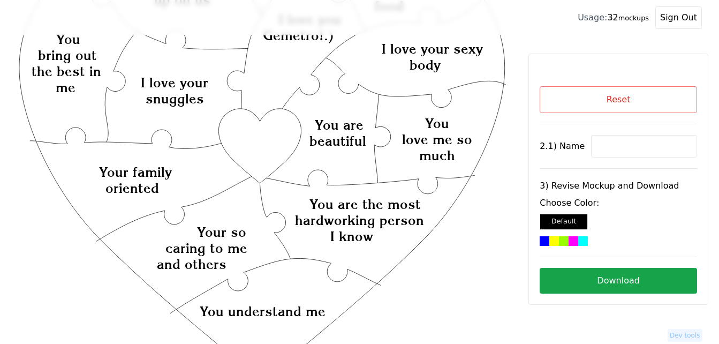
scroll to position [0, 0]
click at [606, 145] on input at bounding box center [644, 146] width 106 height 22
paste input "Addyson"
type input "Addyson"
click at [275, 135] on icon "Created with Snap Created with Snap Created with Snap You are the most hardwork…" at bounding box center [262, 296] width 490 height 714
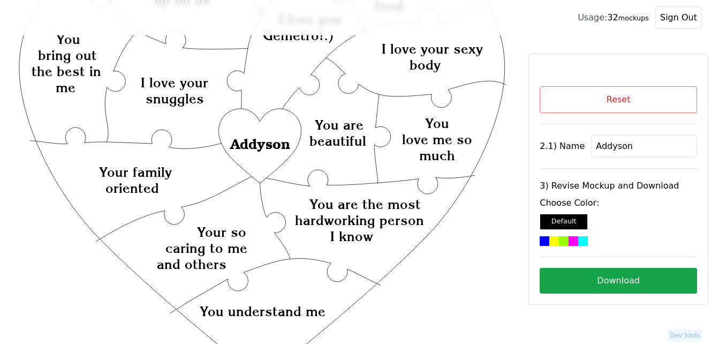
click at [557, 243] on div at bounding box center [554, 241] width 10 height 10
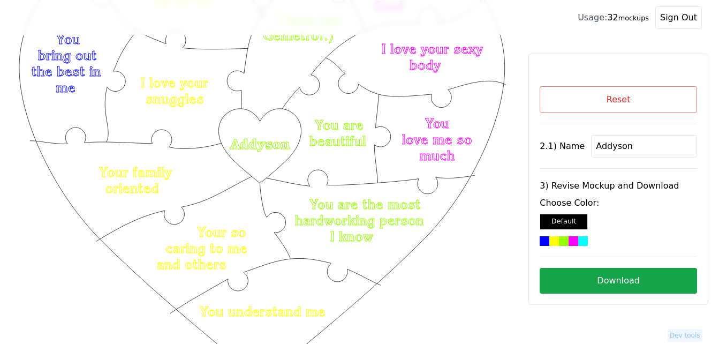
click at [584, 276] on button "Download" at bounding box center [618, 281] width 157 height 26
click at [575, 97] on button "Reset" at bounding box center [618, 99] width 157 height 27
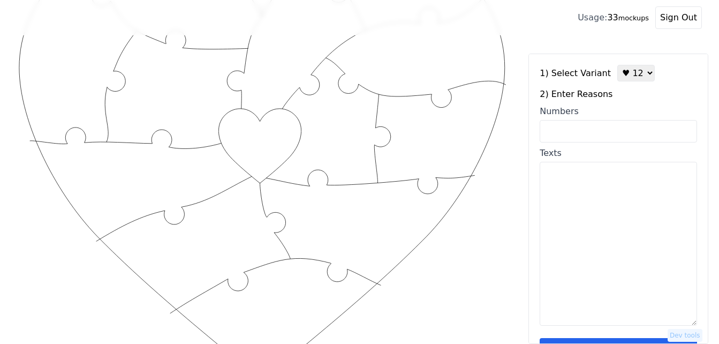
click at [574, 127] on input "Numbers" at bounding box center [618, 131] width 157 height 22
paste input "2, 11, 12, 30, 39, 43, 44, 53, 55, 64, 78, 100"
type input "2, 11, 12, 30, 39, 43, 44, 53, 55, 64, 78, 100"
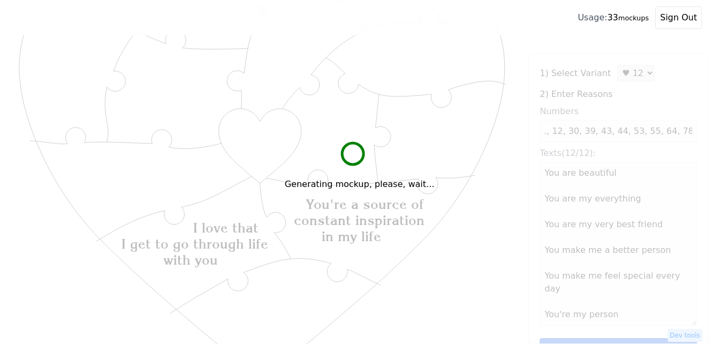
scroll to position [0, 0]
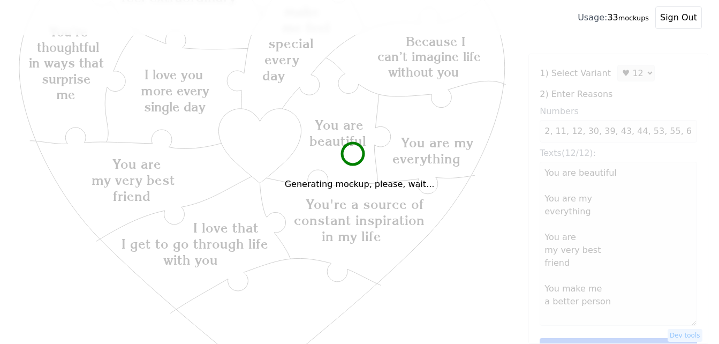
type textarea "You are beautiful You are my everything You are my very best friend You make me…"
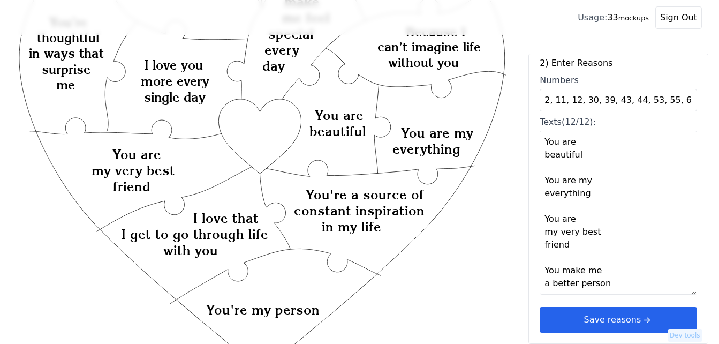
scroll to position [321, 0]
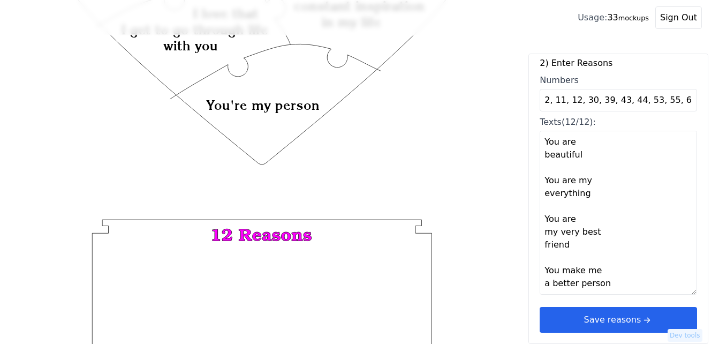
click at [617, 319] on button "Save reasons" at bounding box center [618, 320] width 157 height 26
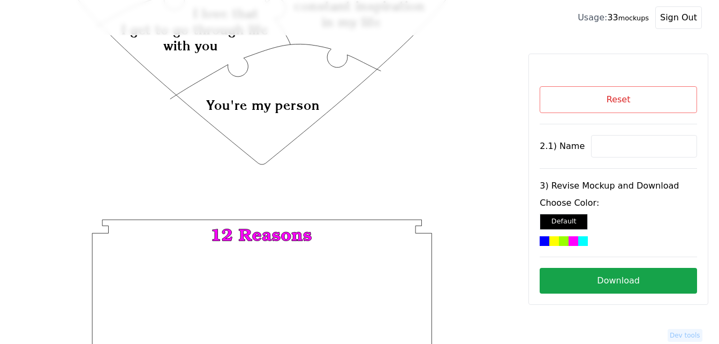
scroll to position [0, 0]
click at [609, 145] on input at bounding box center [644, 146] width 106 height 22
paste input "[PERSON_NAME]"
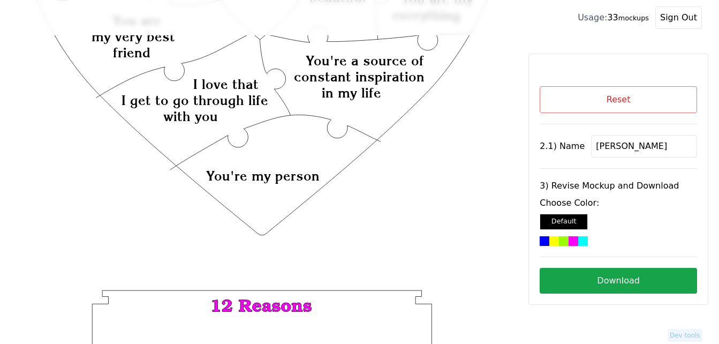
scroll to position [107, 0]
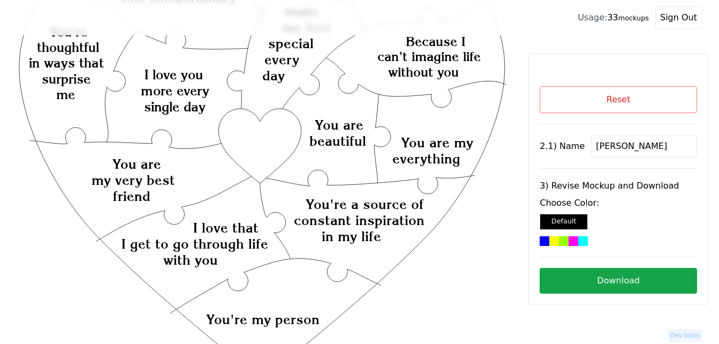
type input "[PERSON_NAME]"
click at [264, 143] on icon "Created with Snap Created with Snap Created with Snap You're a source of consta…" at bounding box center [262, 296] width 490 height 714
click at [571, 239] on div at bounding box center [574, 241] width 10 height 10
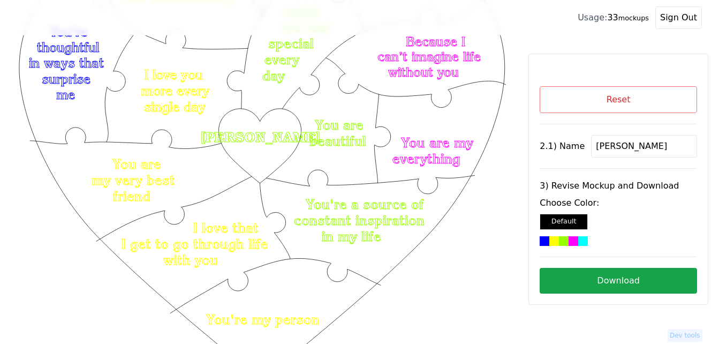
click at [588, 276] on button "Download" at bounding box center [618, 281] width 157 height 26
click at [594, 101] on button "Reset" at bounding box center [618, 99] width 157 height 27
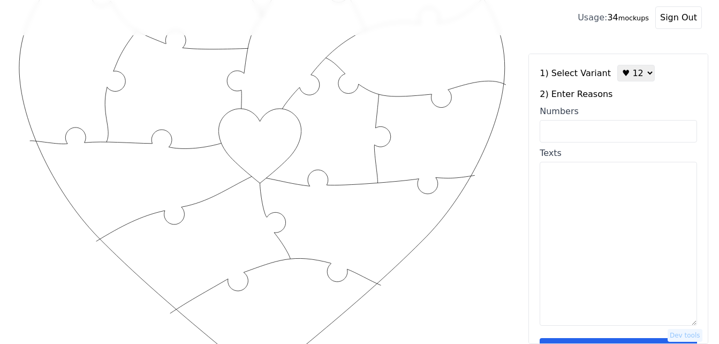
click at [607, 134] on input "Numbers" at bounding box center [618, 131] width 157 height 22
paste input "1, 2, 3, 11, 25, 26, 27, 28, 30, 31, 34, 52, 53, 65, 76, 86, 94, 100"
type input "1, 2, 3, 11, 25, 26, 27, 28, 30, 31, 34, 52, 53, 65, 76, 86, 94, 100"
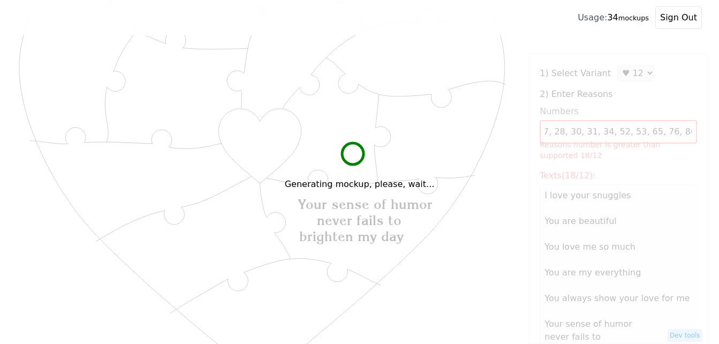
scroll to position [0, 0]
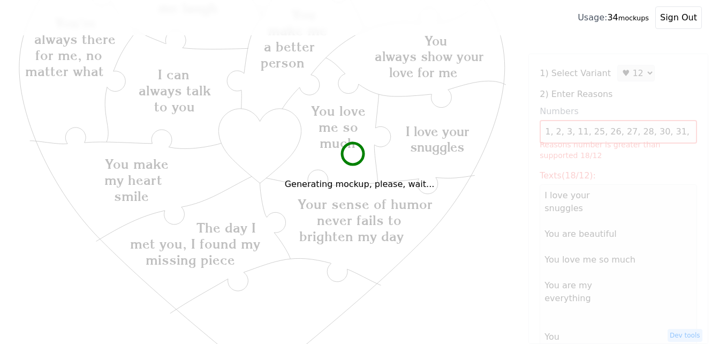
type textarea "I love your snuggles You are beautiful You love me so much You are my everythin…"
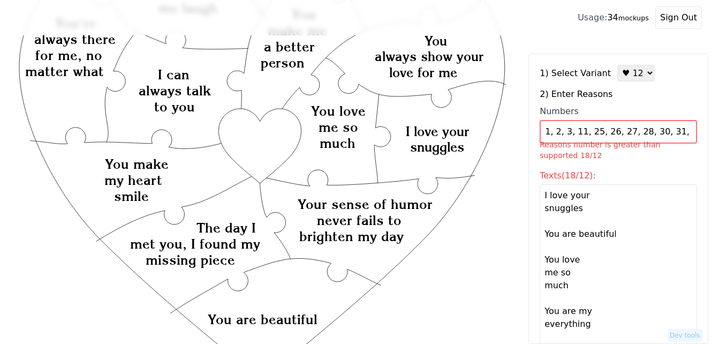
click at [630, 74] on select "♥ 12 ♥ 18 ♥ 28 ♥ 40 ♥ 50 ♥ 60 ♥ 70" at bounding box center [635, 73] width 37 height 17
select select "2"
click at [617, 65] on select "♥ 12 ♥ 18 ♥ 28 ♥ 40 ♥ 50 ♥ 60 ♥ 70" at bounding box center [635, 73] width 37 height 17
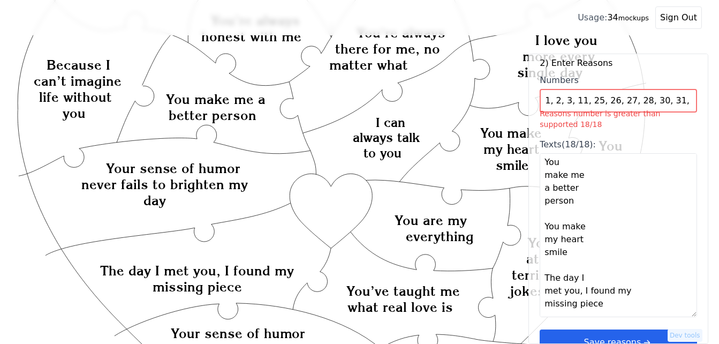
scroll to position [55, 0]
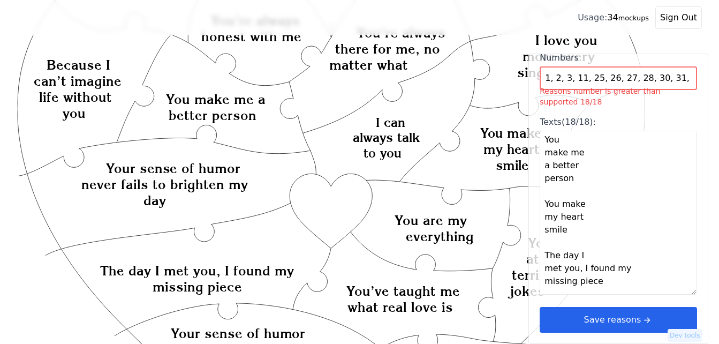
click at [619, 323] on button "Save reasons" at bounding box center [618, 320] width 157 height 26
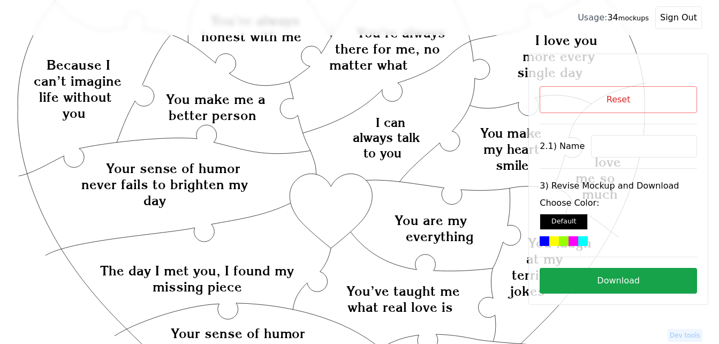
click at [634, 147] on input at bounding box center [644, 146] width 106 height 22
paste input "Tiana"
type input "Tiana"
click at [582, 240] on div at bounding box center [583, 241] width 10 height 10
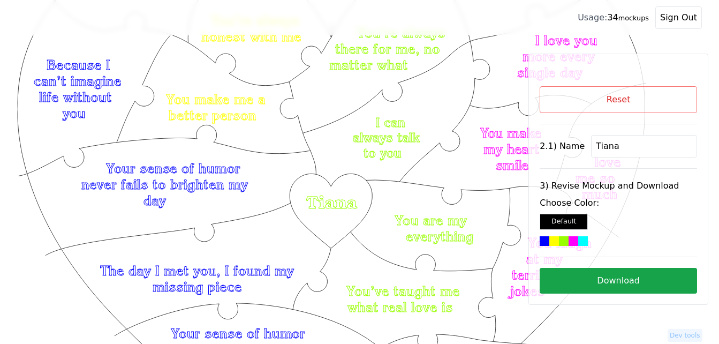
click at [623, 276] on button "Download" at bounding box center [618, 281] width 157 height 26
click at [595, 99] on button "Reset" at bounding box center [618, 99] width 157 height 27
select select "2"
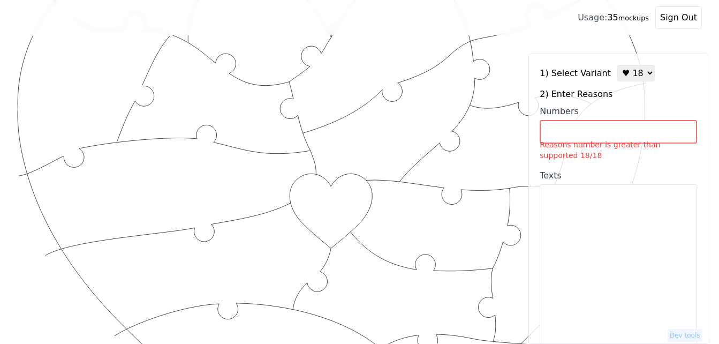
click at [563, 127] on input "Numbers Reasons number is greater than supported 18/18" at bounding box center [618, 132] width 157 height 24
paste input "2, 6, 10, 12, 16, 18, 24, 28, 36, 38, 39, 52, 53, 58, 59, 94, 96, 100"
type input "2, 6, 10, 12, 16, 18, 24, 28, 36, 38, 39, 52, 53, 58, 59, 94, 96, 100"
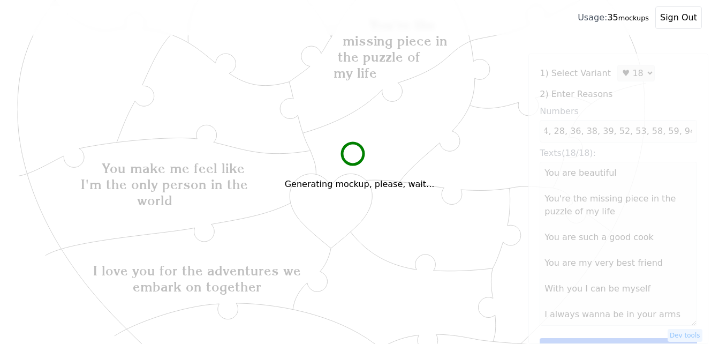
scroll to position [0, 0]
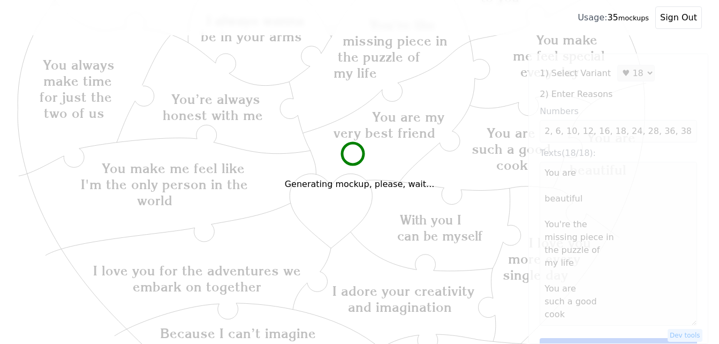
type textarea "You are beautiful You're the missing piece in the puzzle of my life You are suc…"
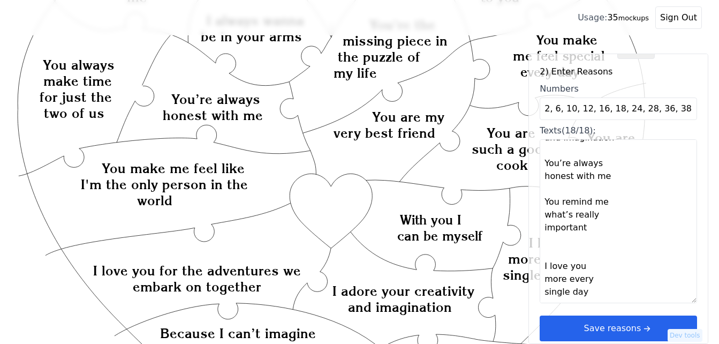
scroll to position [32, 0]
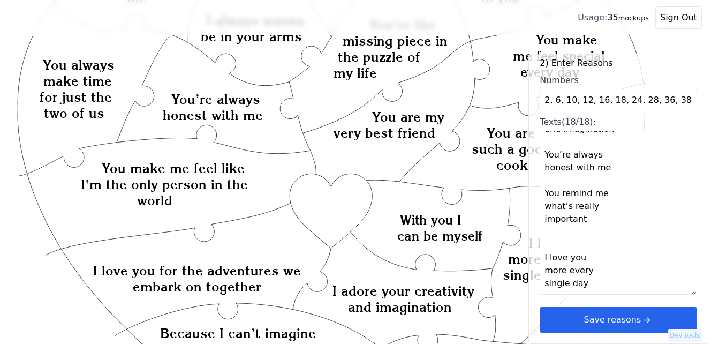
click at [577, 317] on button "Save reasons" at bounding box center [618, 320] width 157 height 26
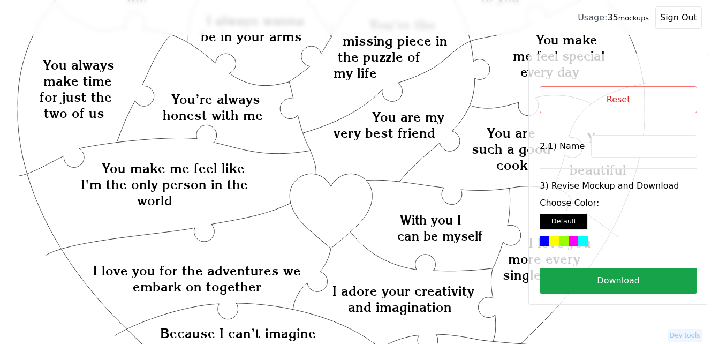
click at [610, 146] on input at bounding box center [644, 146] width 106 height 22
paste input "Archana"
type input "Archana"
click at [552, 240] on div at bounding box center [554, 241] width 10 height 10
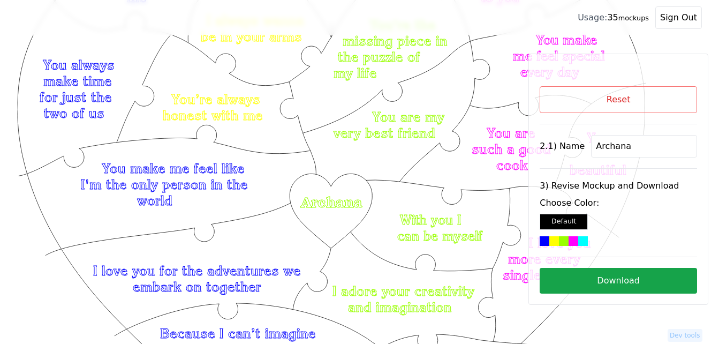
click at [590, 284] on button "Download" at bounding box center [618, 281] width 157 height 26
